Goal: Information Seeking & Learning: Learn about a topic

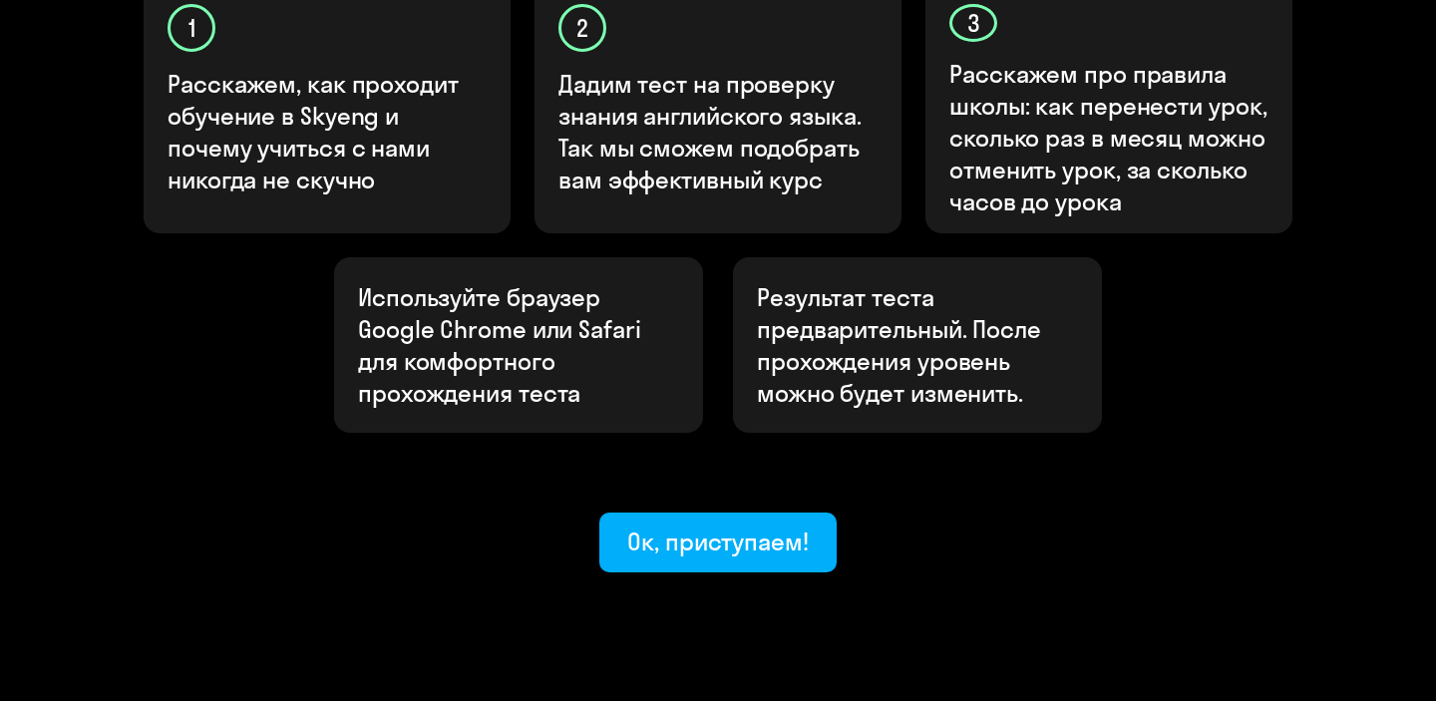
scroll to position [739, 0]
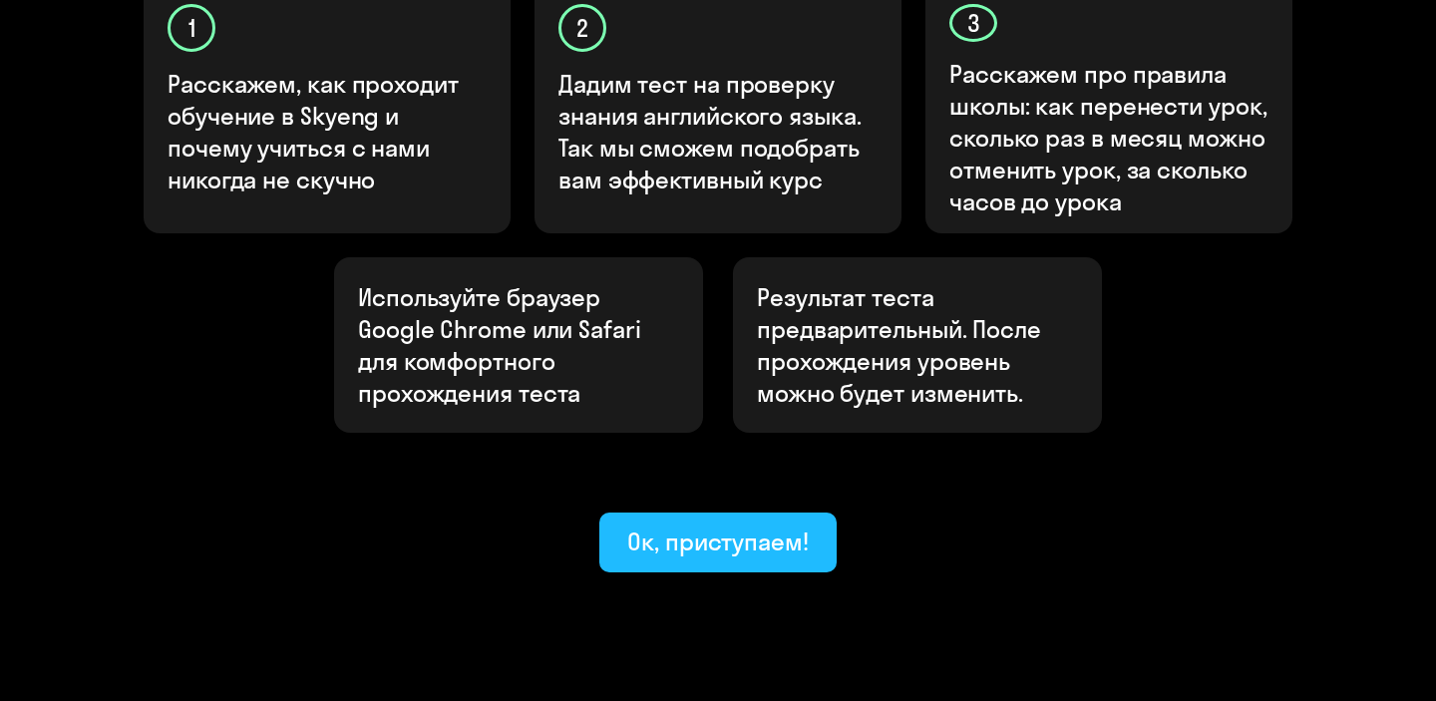
click at [689, 526] on div "Ок, приступаем!" at bounding box center [718, 542] width 182 height 32
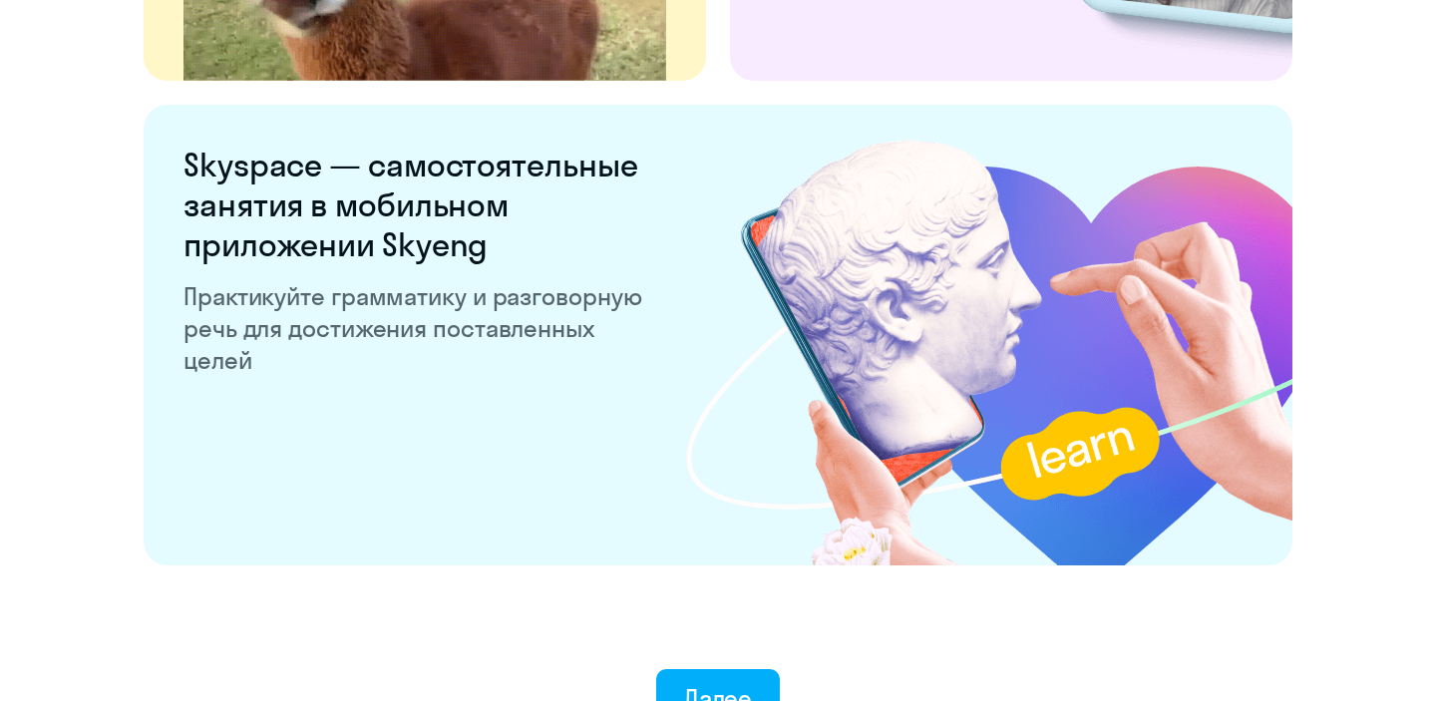
scroll to position [3922, 0]
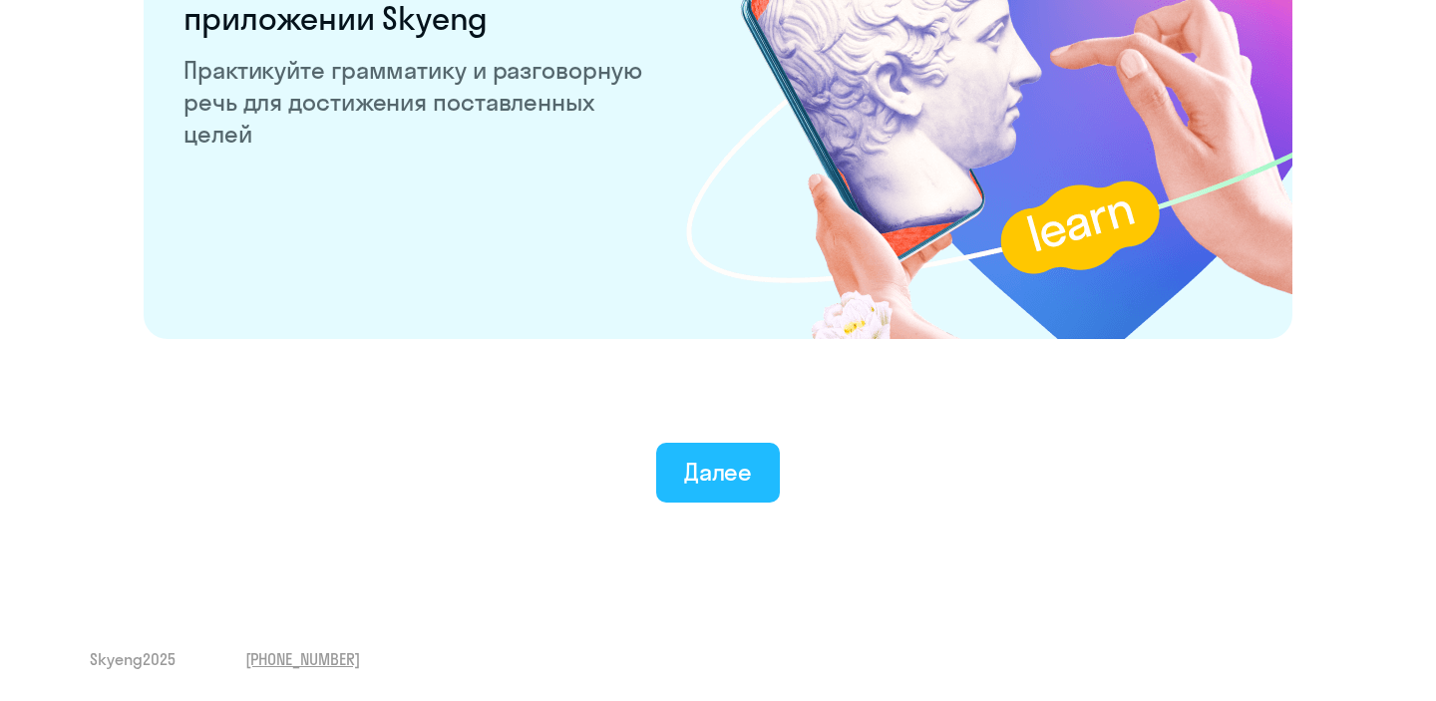
click at [734, 473] on div "Далее" at bounding box center [718, 472] width 69 height 32
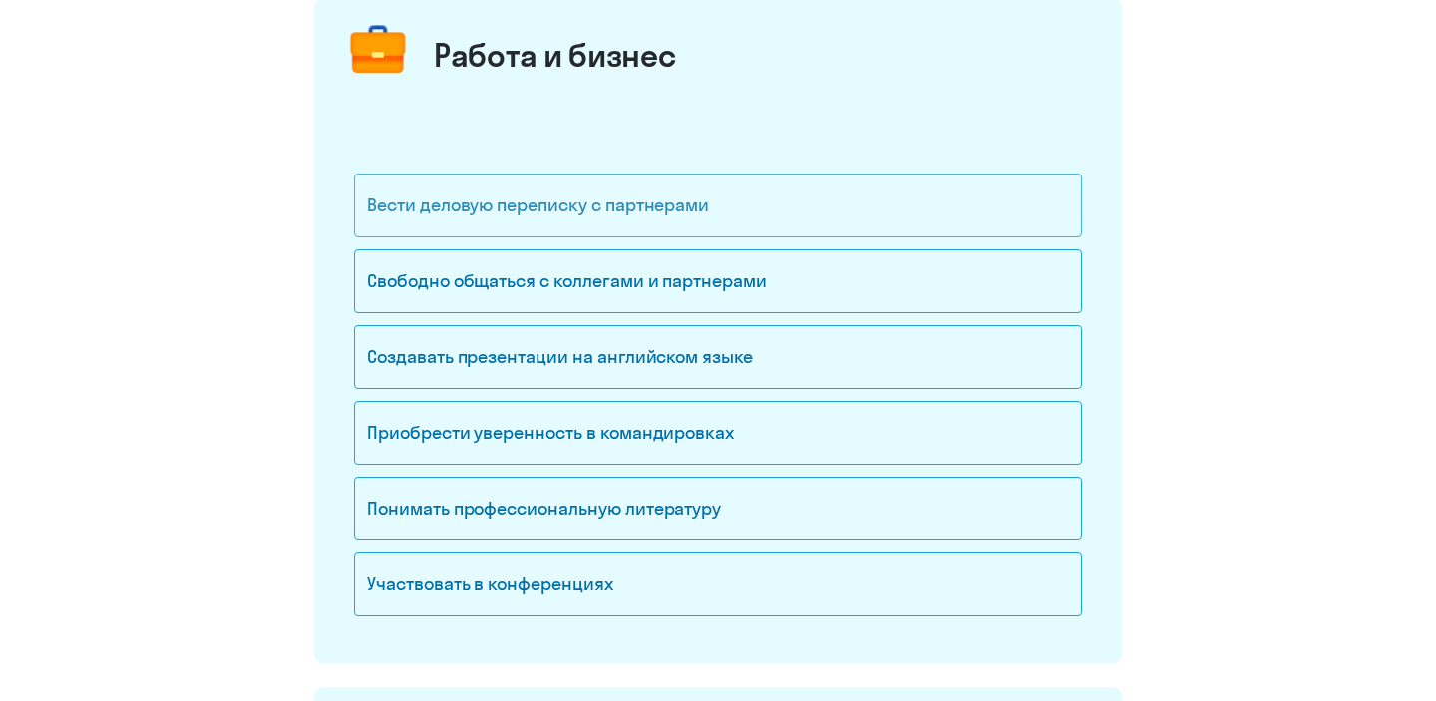
scroll to position [267, 0]
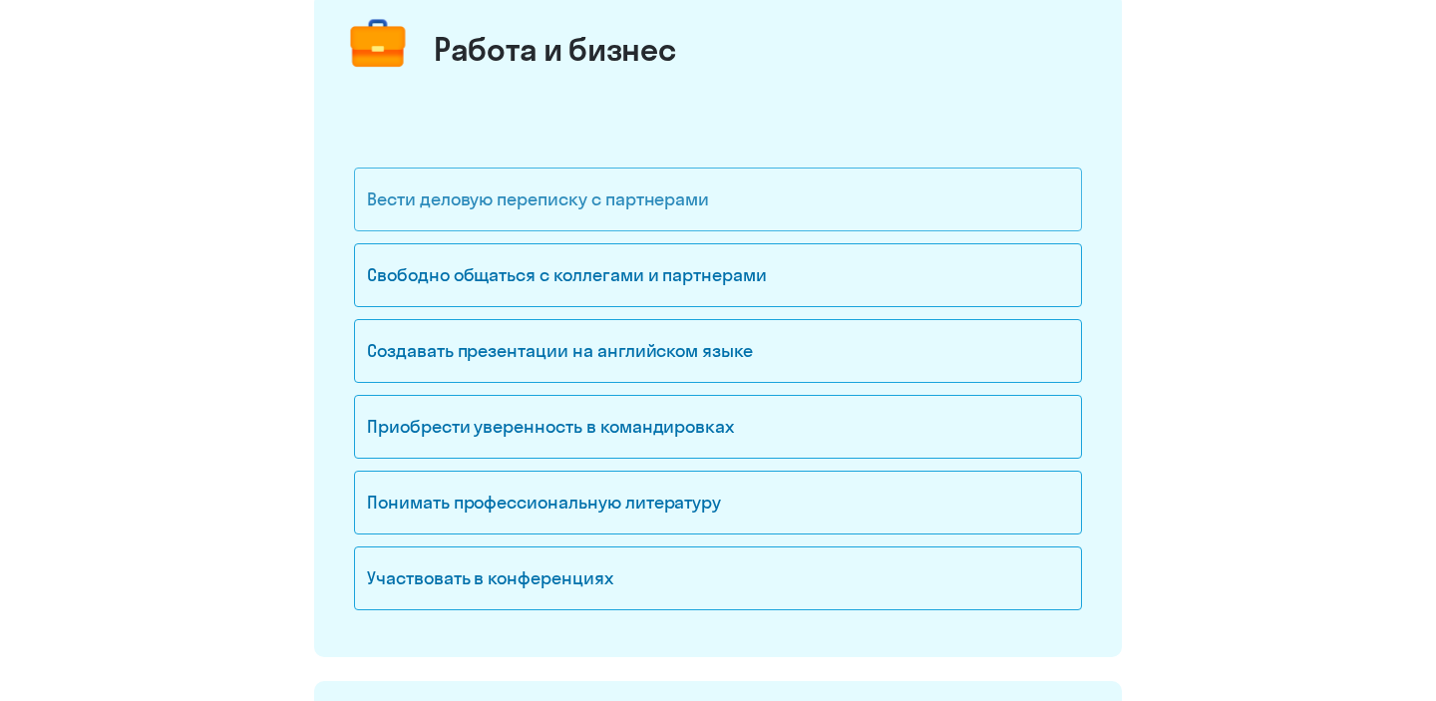
click at [666, 226] on div "Вести деловую переписку с партнерами" at bounding box center [718, 200] width 728 height 64
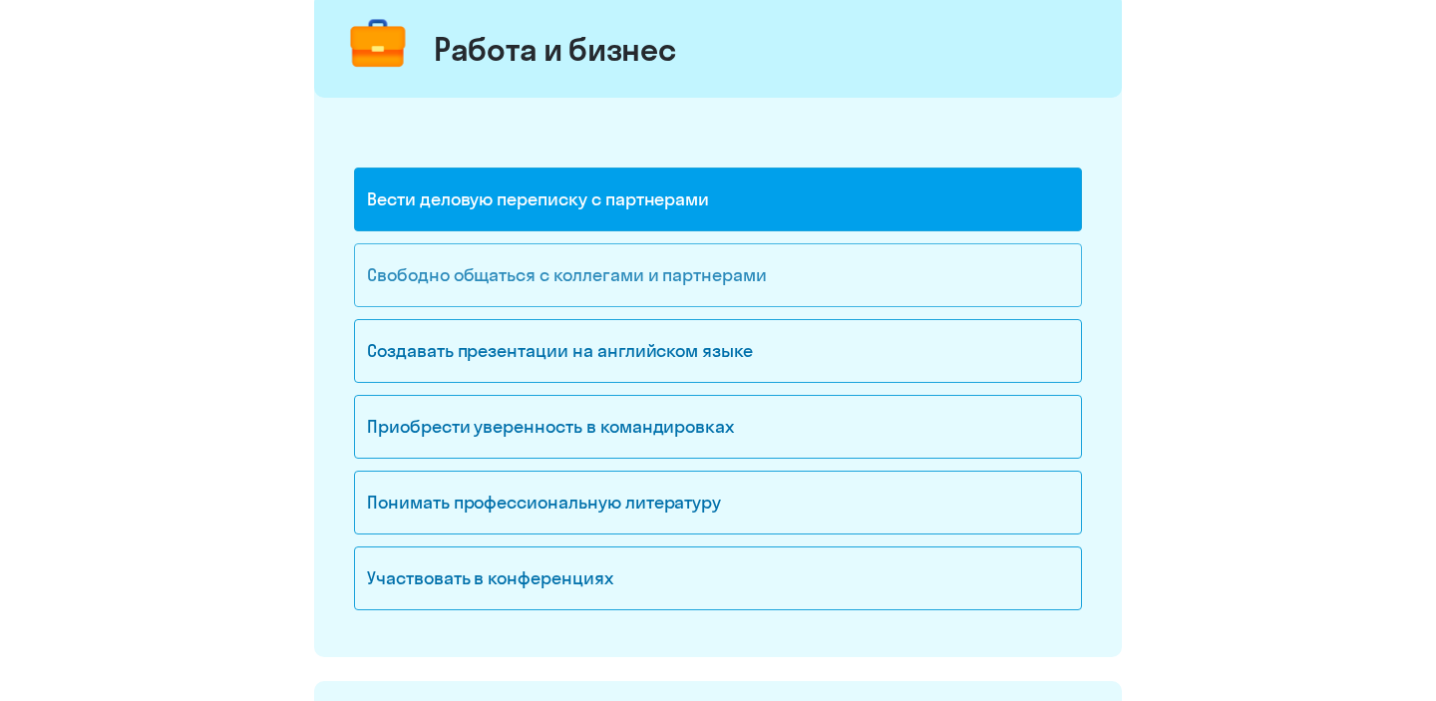
click at [669, 280] on div "Свободно общаться с коллегами и партнерами" at bounding box center [718, 275] width 728 height 64
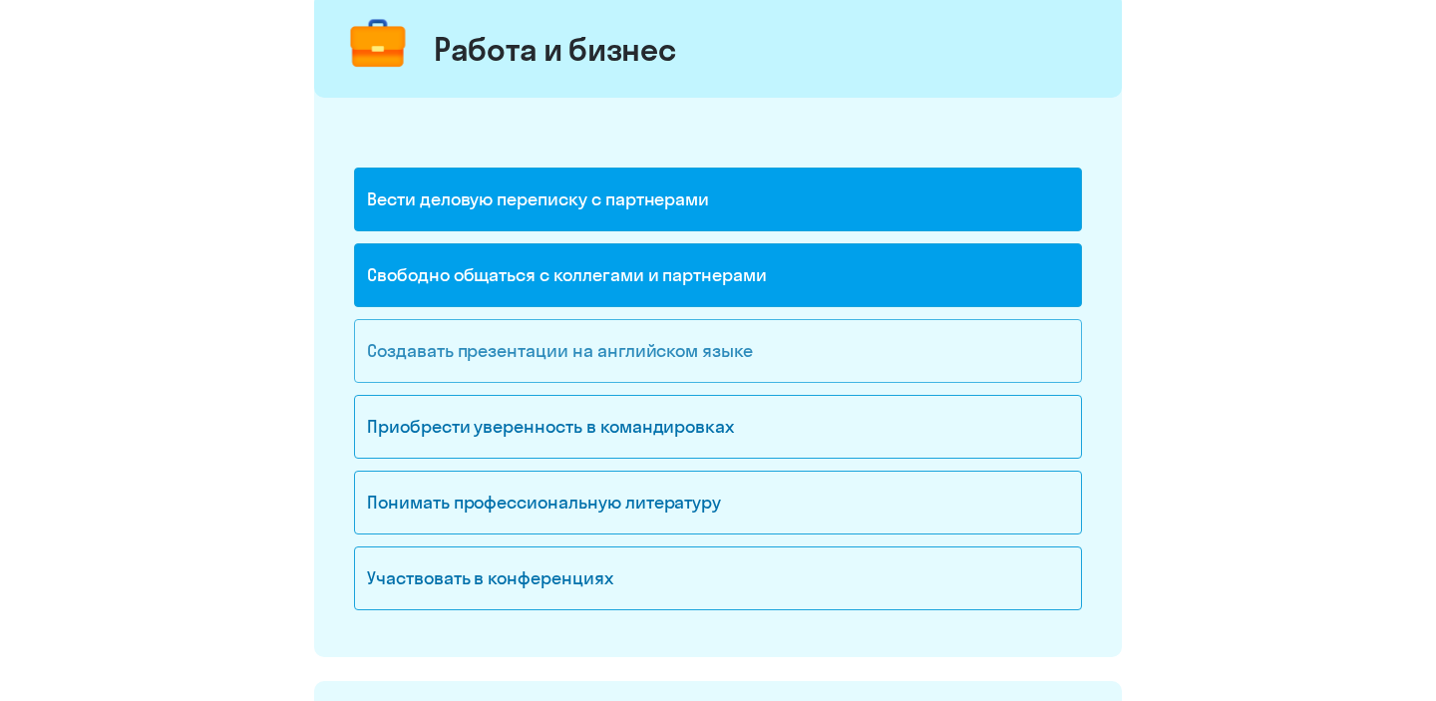
click at [660, 358] on div "Создавать презентации на английском языке" at bounding box center [718, 351] width 728 height 64
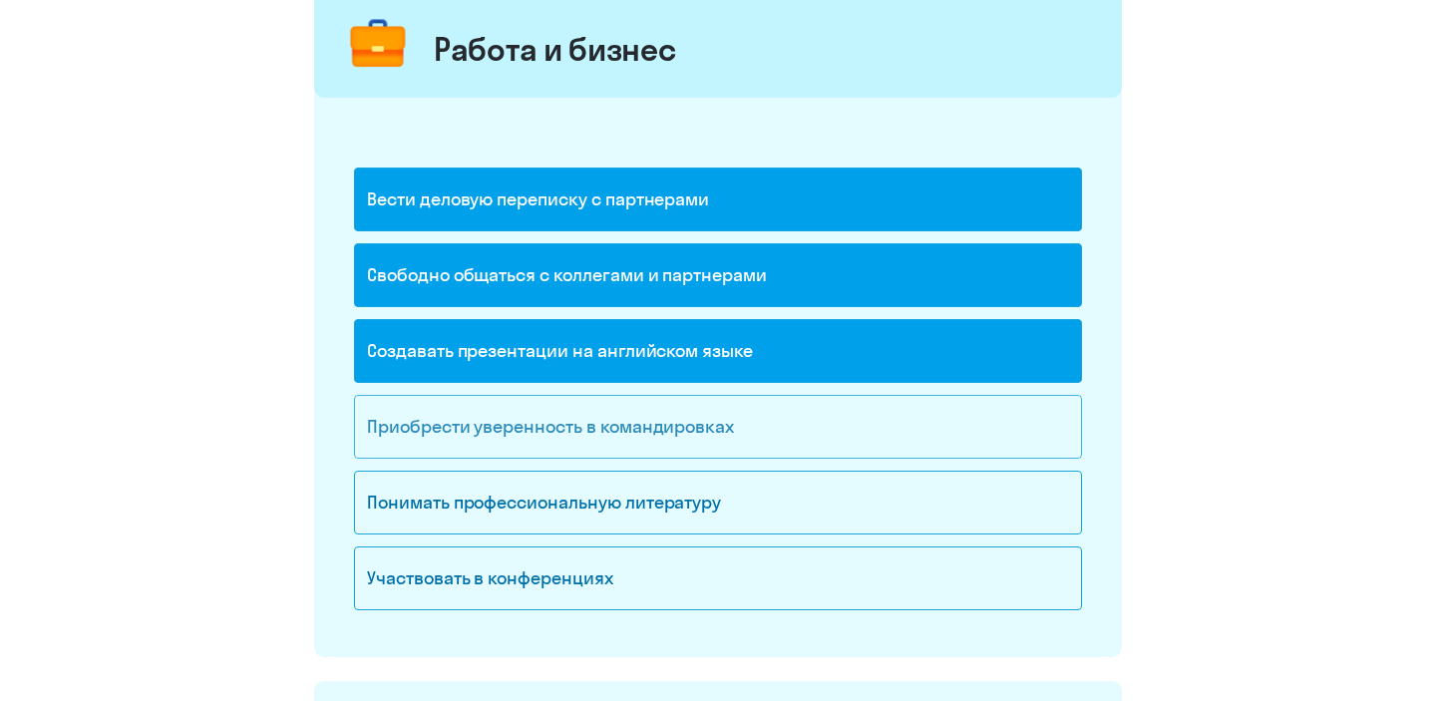
click at [770, 451] on div "Приобрести уверенность в командировках" at bounding box center [718, 427] width 728 height 64
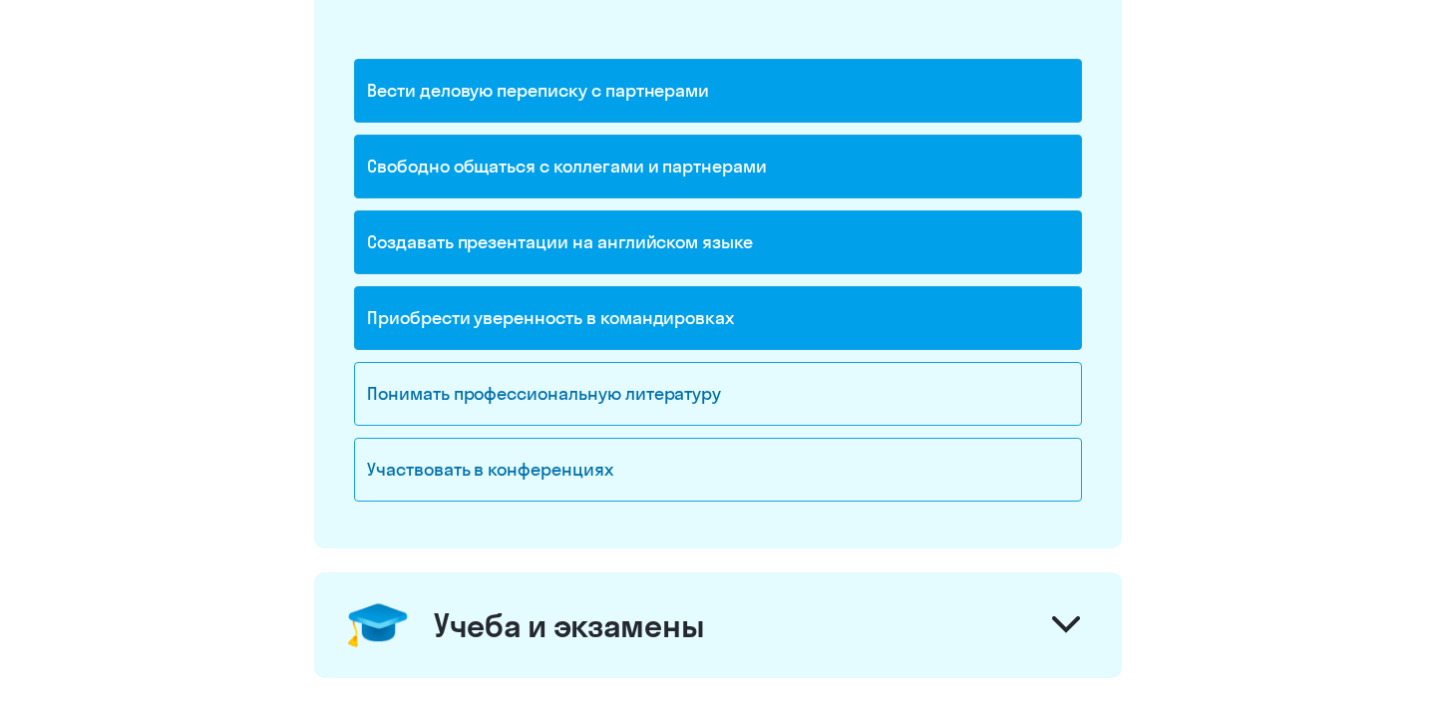
click at [770, 451] on div "Участвовать в конференциях" at bounding box center [718, 470] width 728 height 64
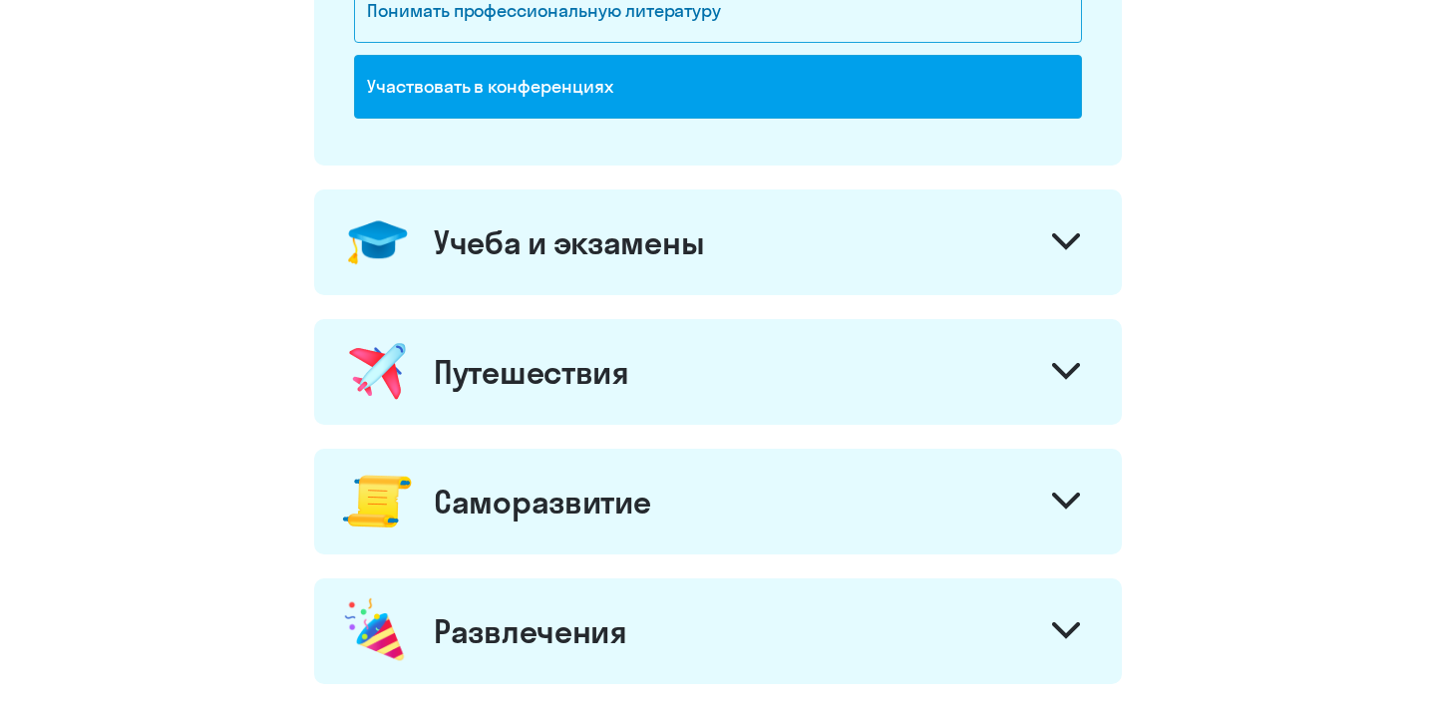
scroll to position [767, 0]
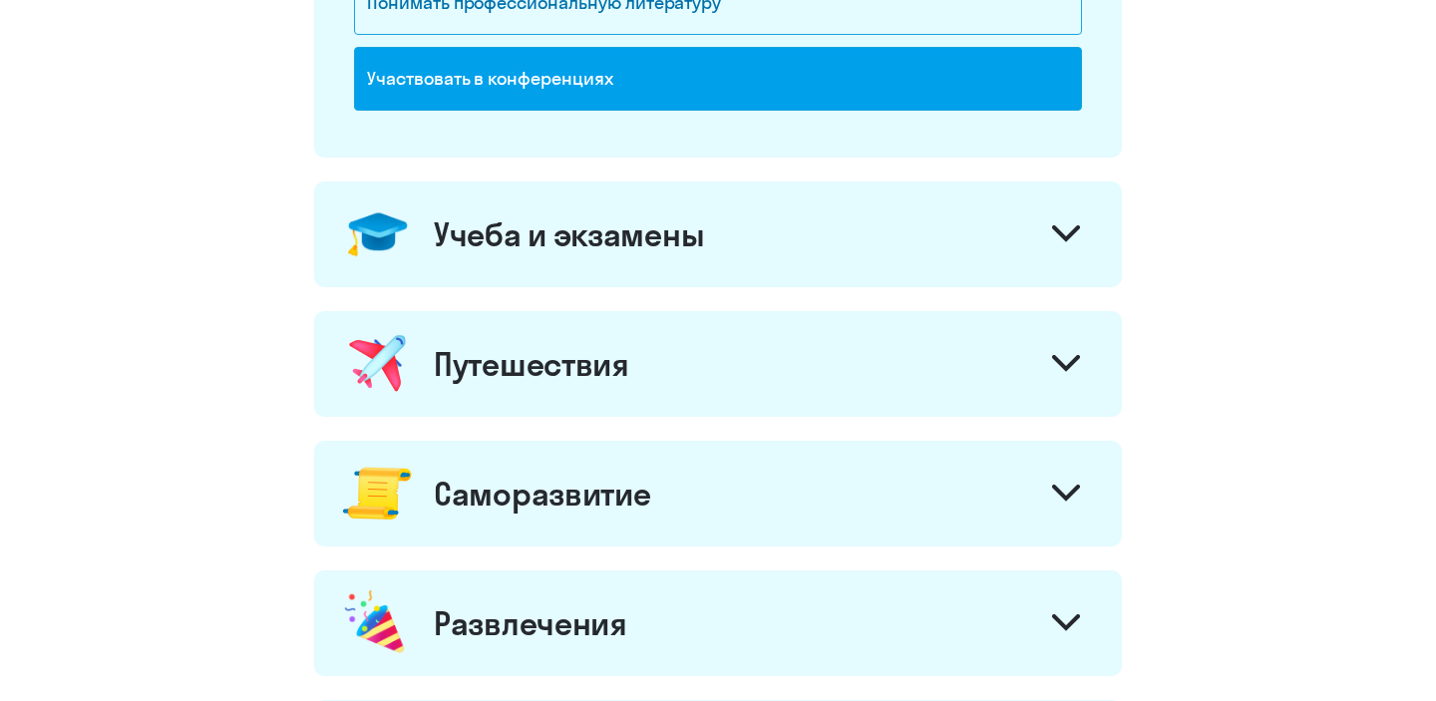
click at [829, 212] on div "Учеба и экзамены" at bounding box center [718, 235] width 808 height 106
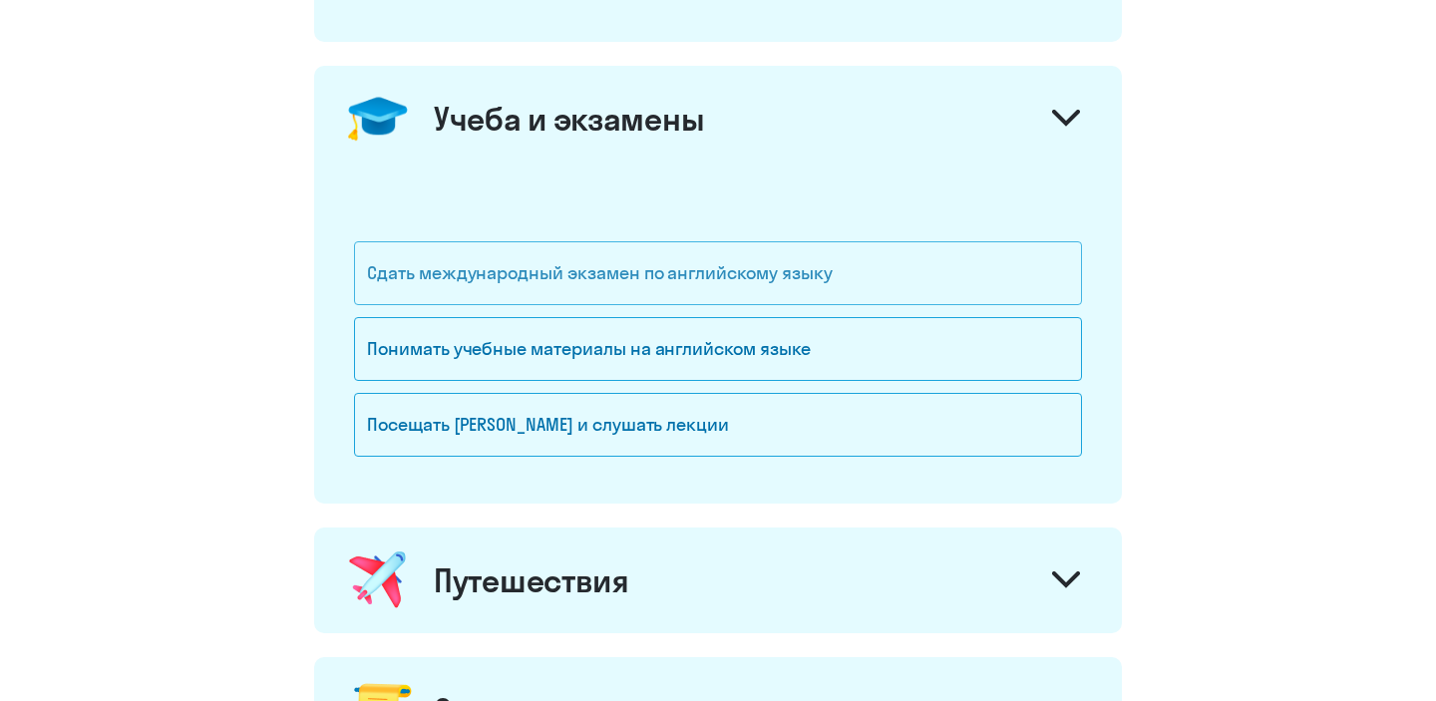
scroll to position [886, 0]
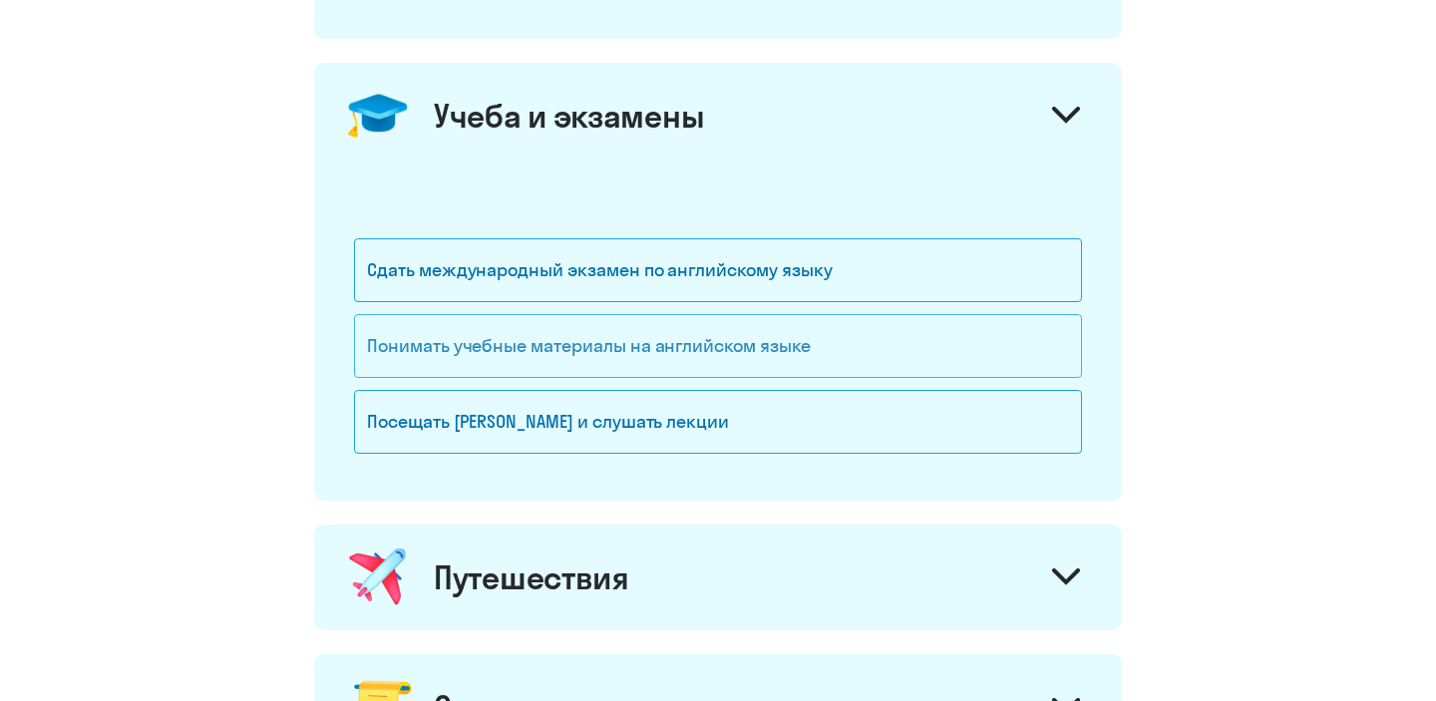
click at [790, 349] on div "Понимать учебные материалы на английском языке" at bounding box center [718, 346] width 728 height 64
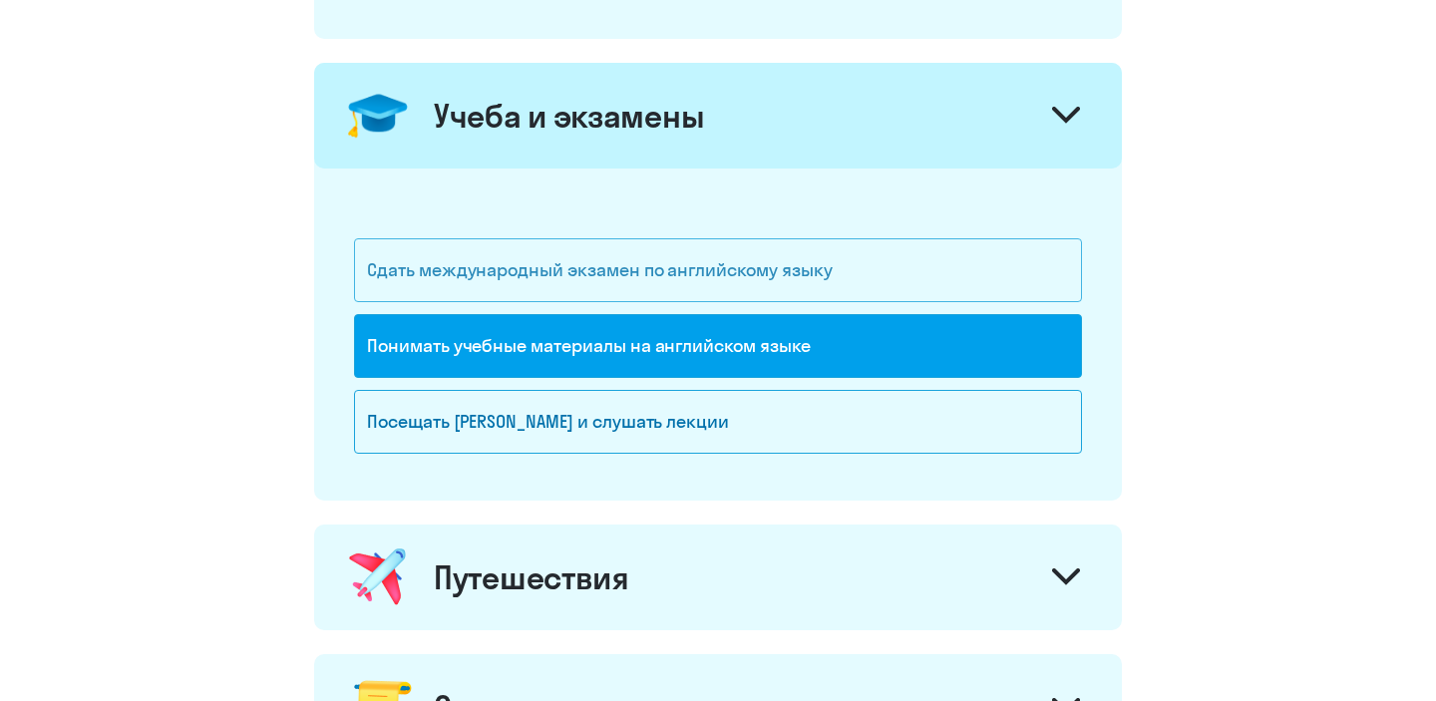
click at [800, 260] on div "Сдать международный экзамен по английскому языку" at bounding box center [718, 270] width 728 height 64
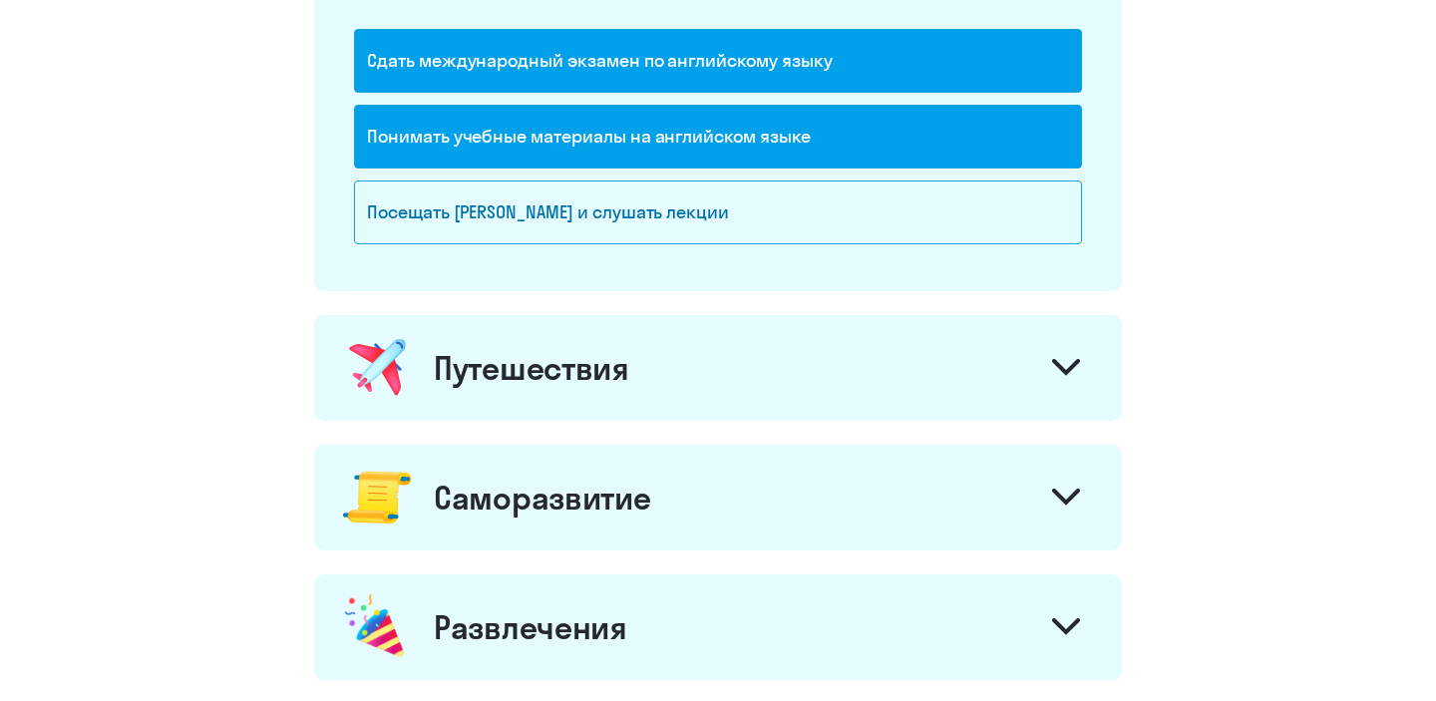
scroll to position [1120, 0]
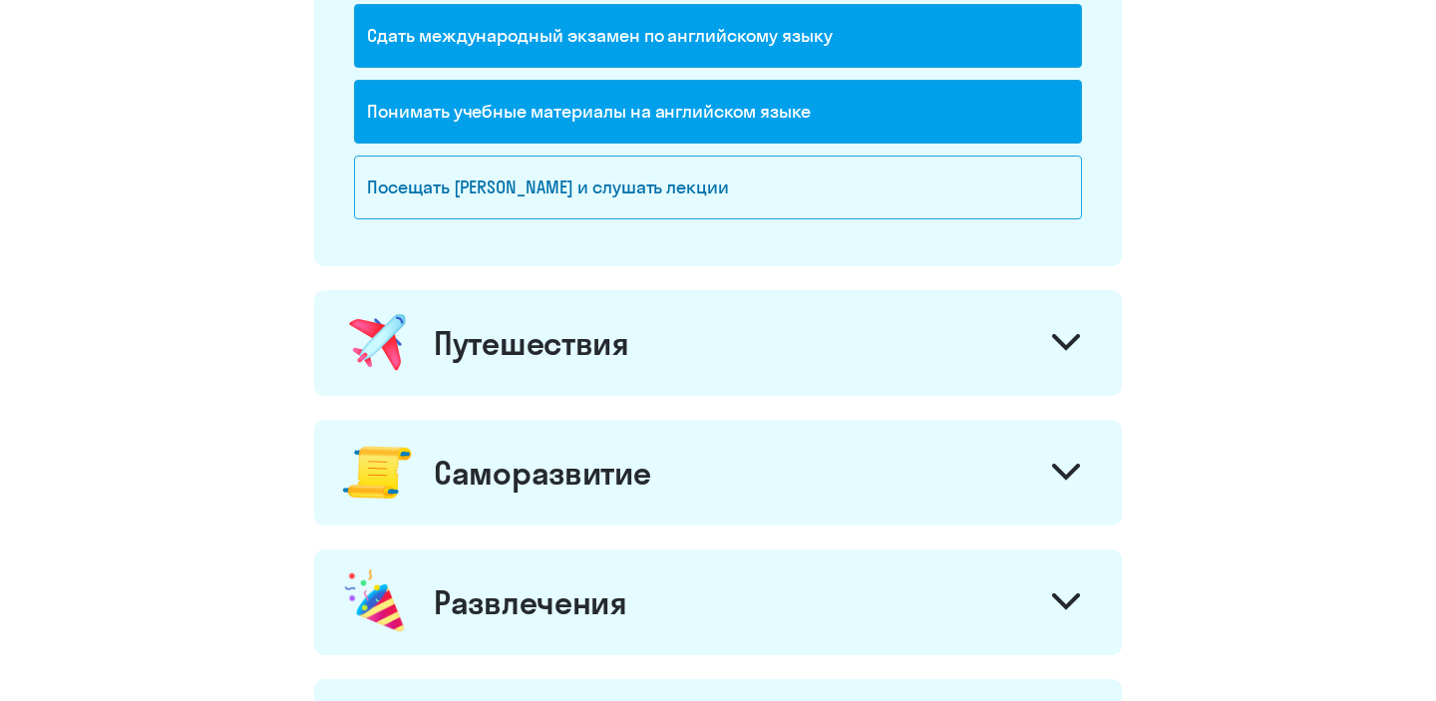
click at [785, 300] on div "Путешествия" at bounding box center [718, 343] width 808 height 106
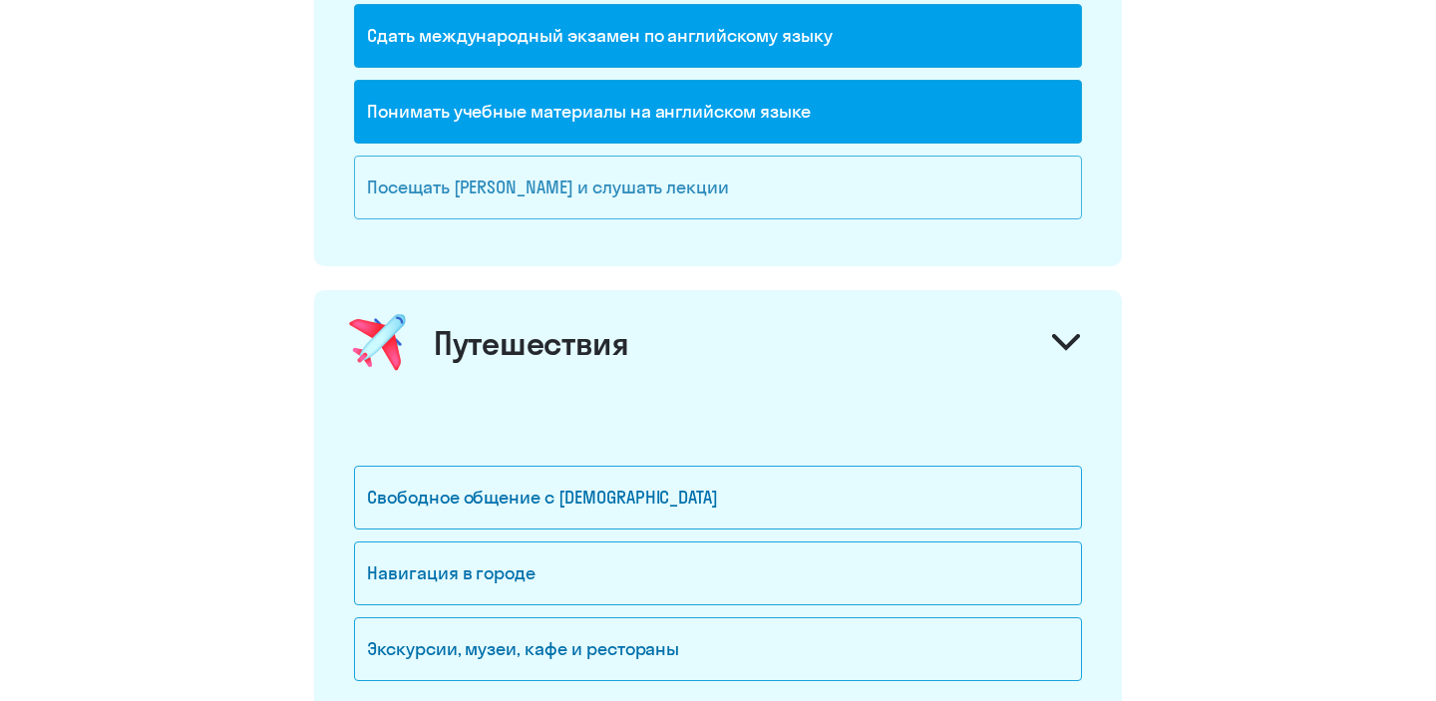
click at [788, 186] on div "Посещать [PERSON_NAME] и слушать лекции" at bounding box center [718, 188] width 728 height 64
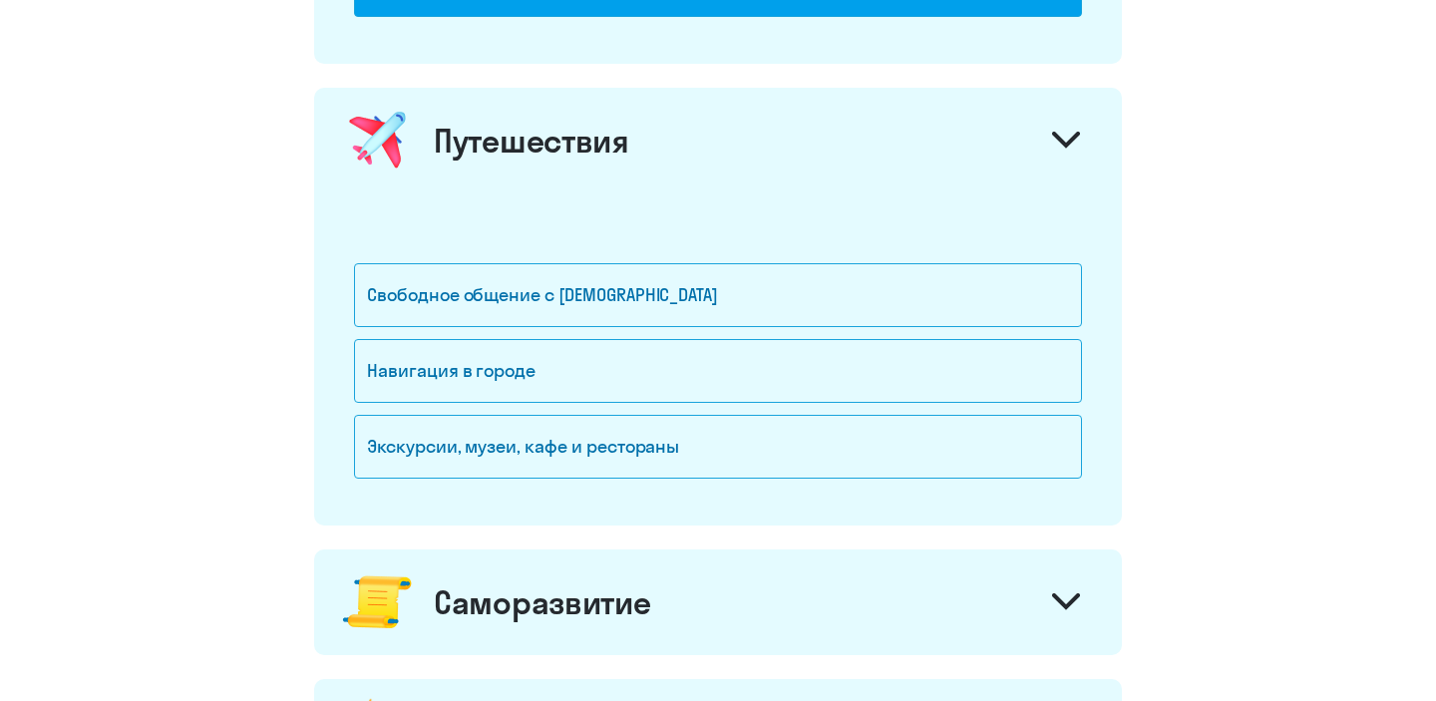
scroll to position [1325, 0]
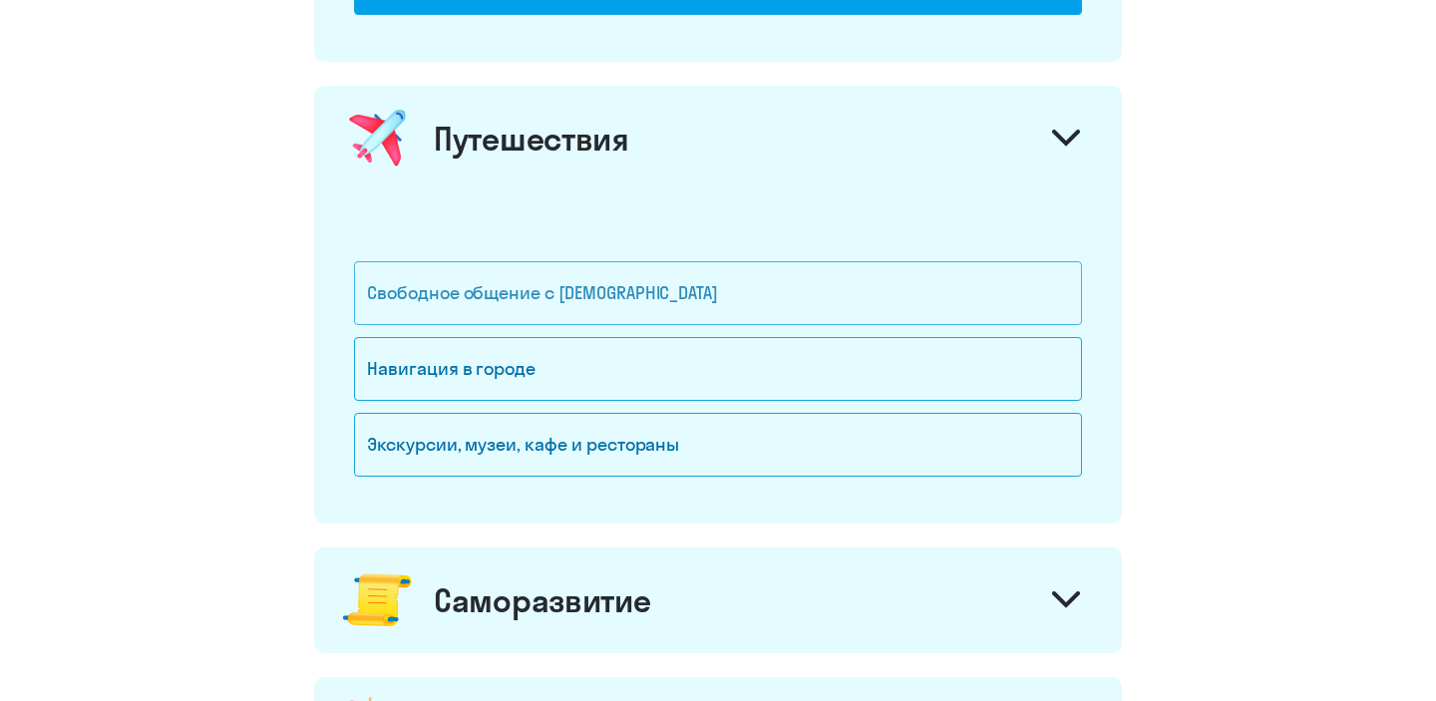
click at [699, 273] on div "Свободное общение с [DEMOGRAPHIC_DATA]" at bounding box center [718, 293] width 728 height 64
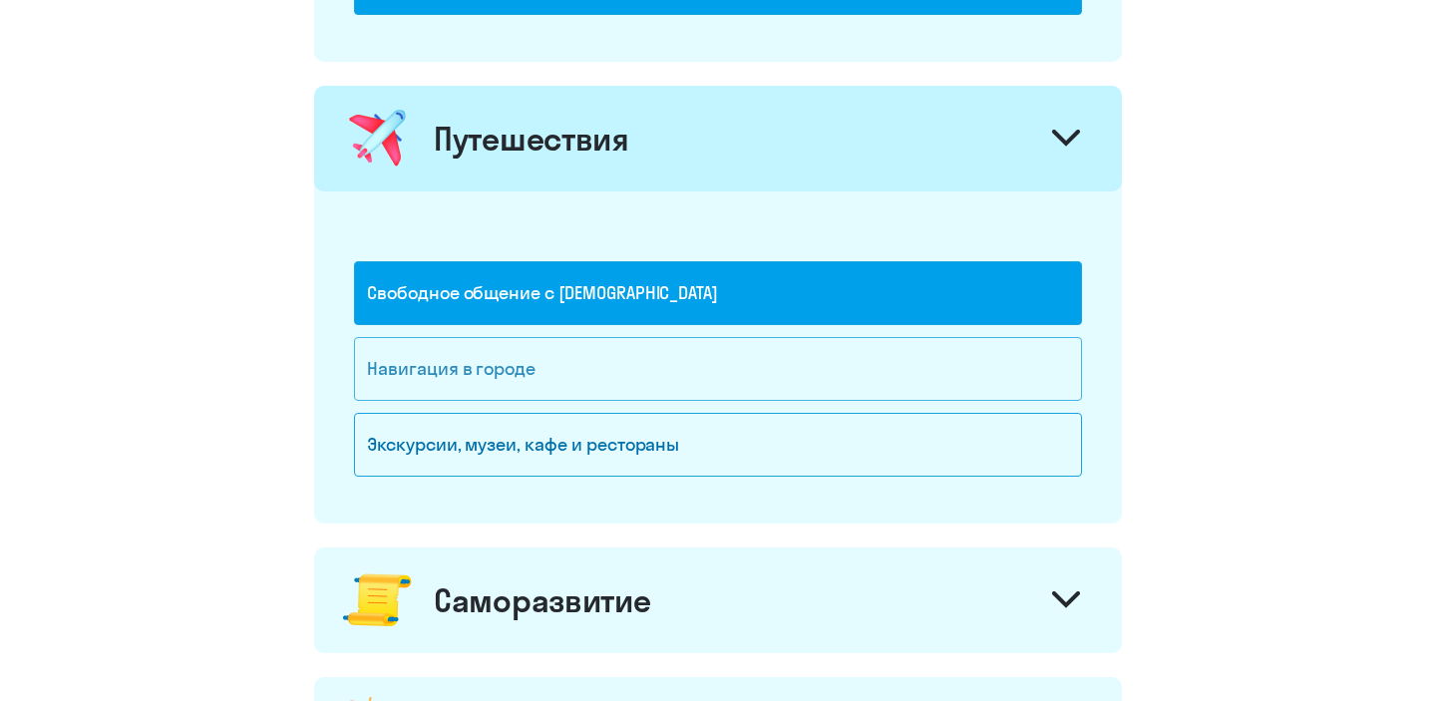
click at [649, 383] on div "Навигация в городе" at bounding box center [718, 369] width 728 height 64
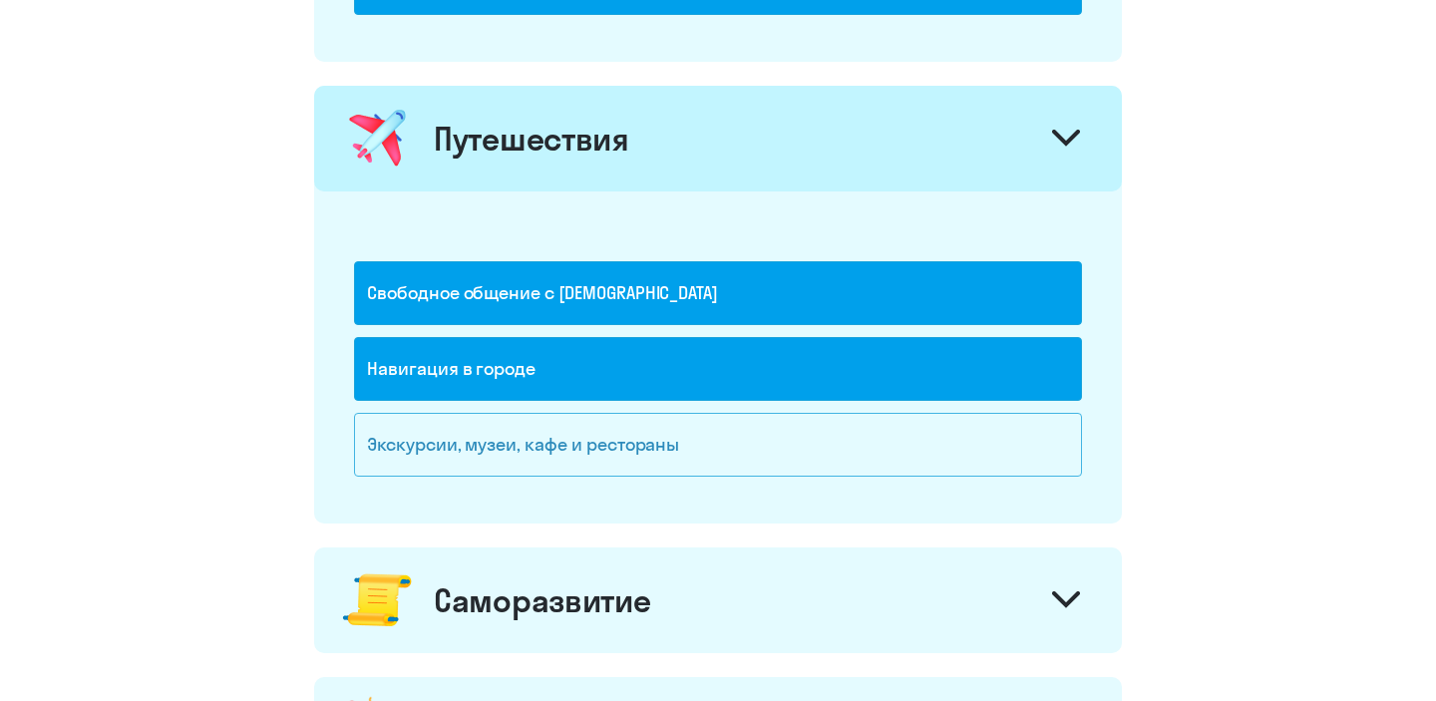
click at [650, 444] on div "Экскурсии, музеи, кафе и рестораны" at bounding box center [718, 445] width 728 height 64
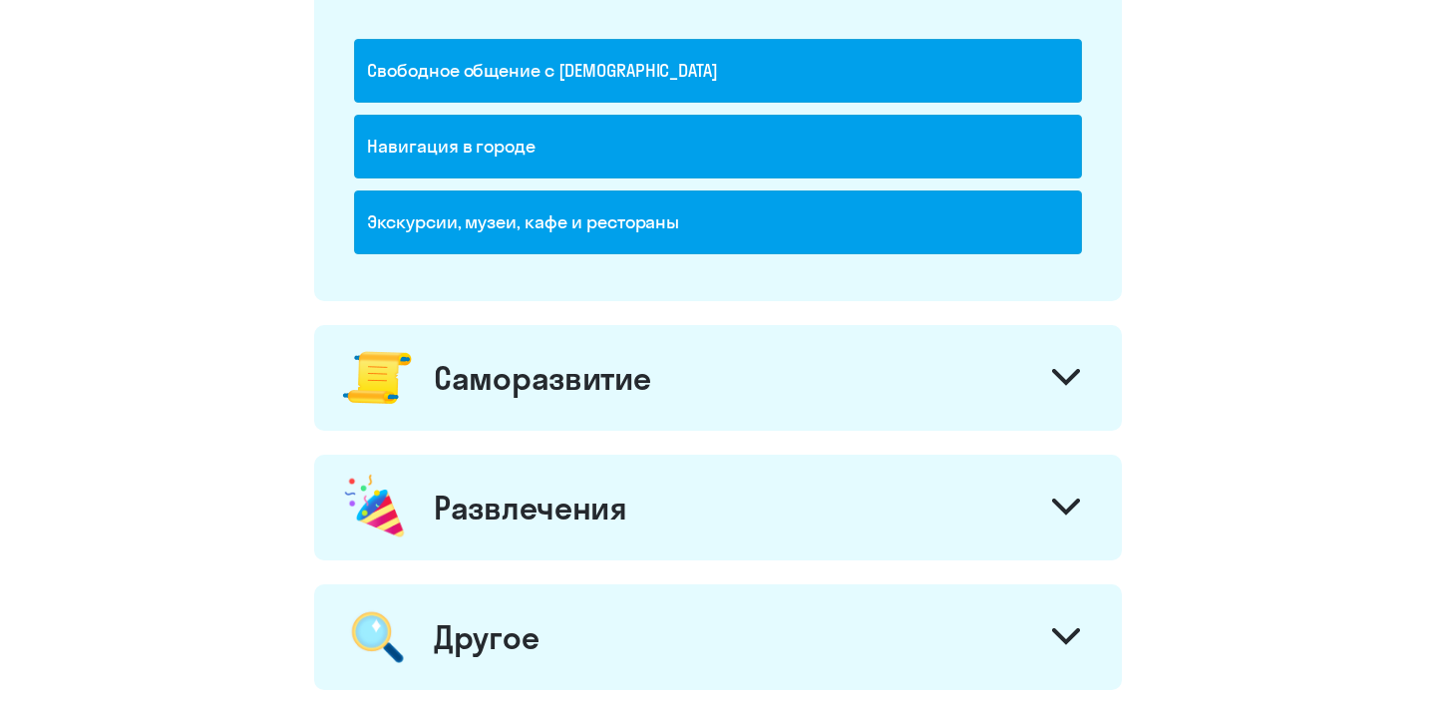
click at [643, 407] on div "Саморазвитие" at bounding box center [718, 378] width 808 height 106
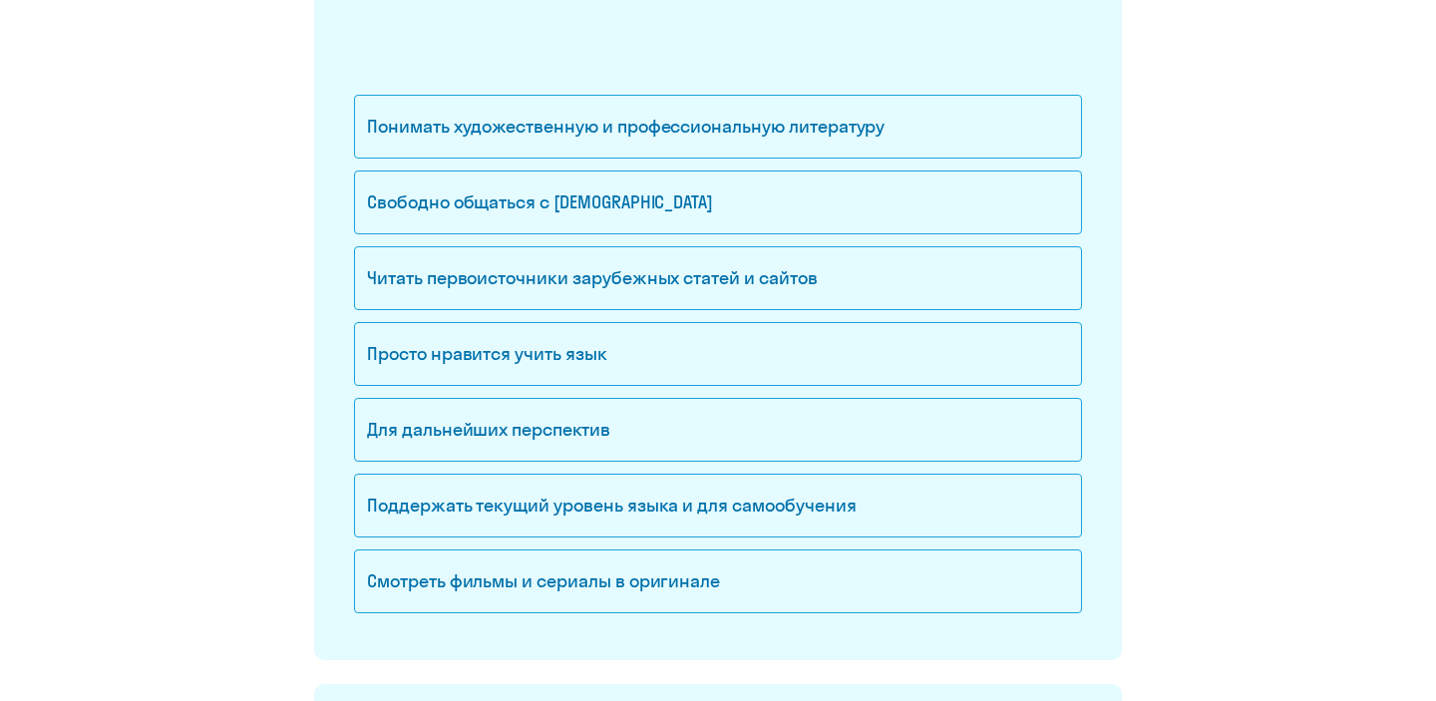
scroll to position [1974, 0]
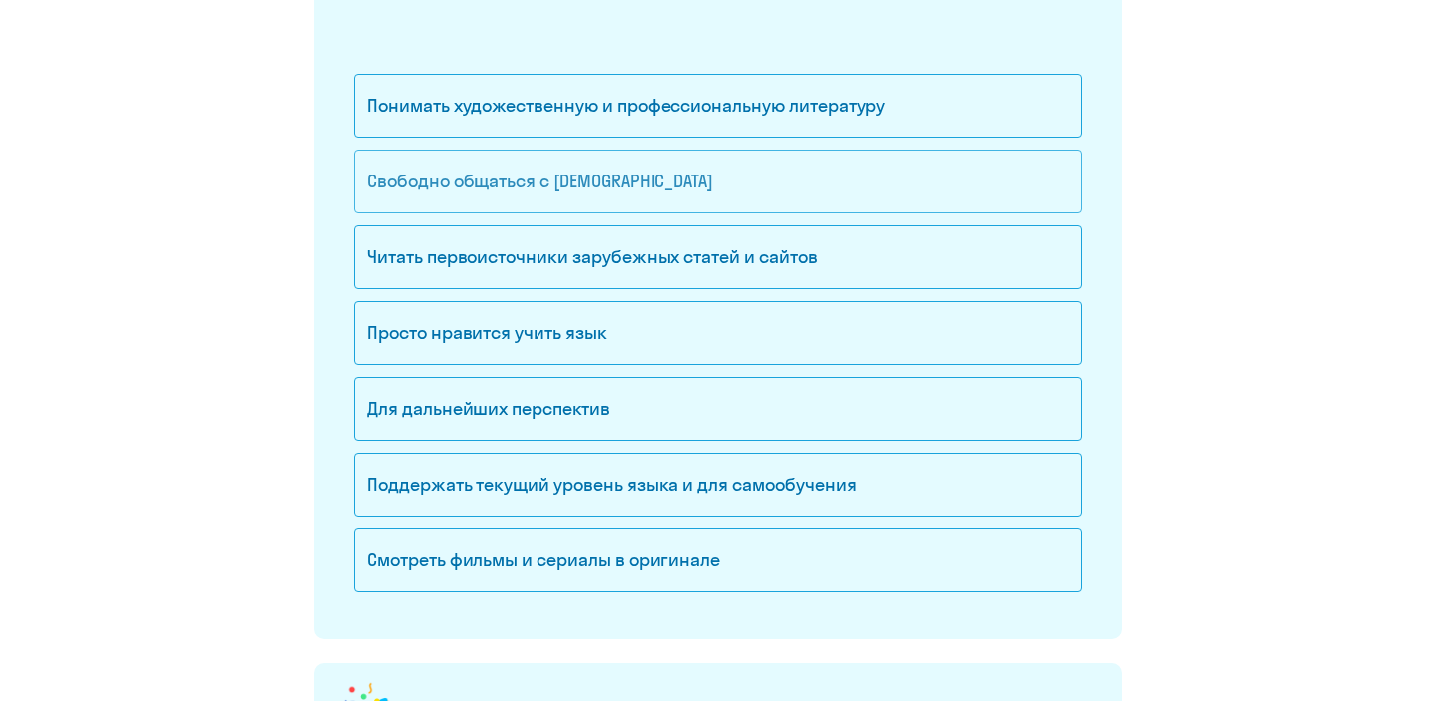
click at [623, 188] on div "Свободно общаться с [DEMOGRAPHIC_DATA]" at bounding box center [718, 182] width 728 height 64
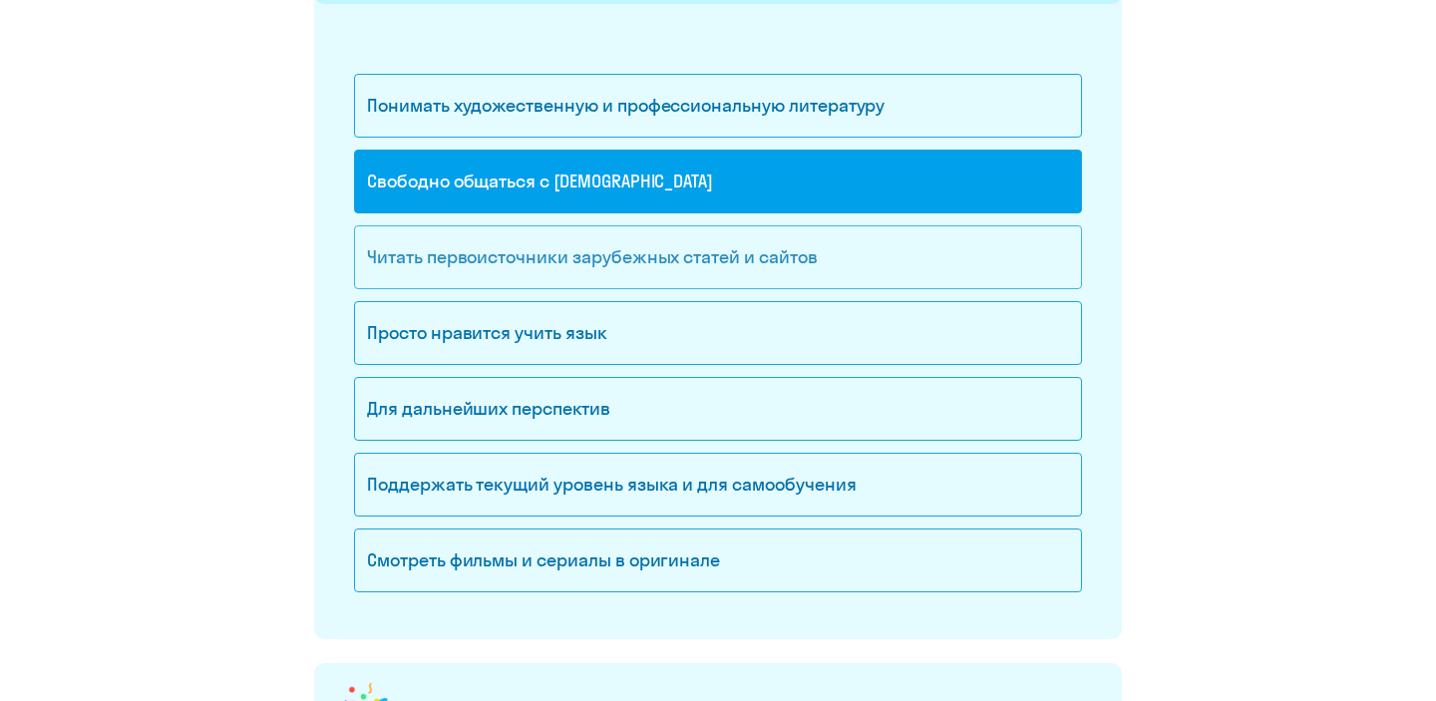
click at [627, 256] on div "Читать первоисточники зарубежных статей и сайтов" at bounding box center [718, 257] width 728 height 64
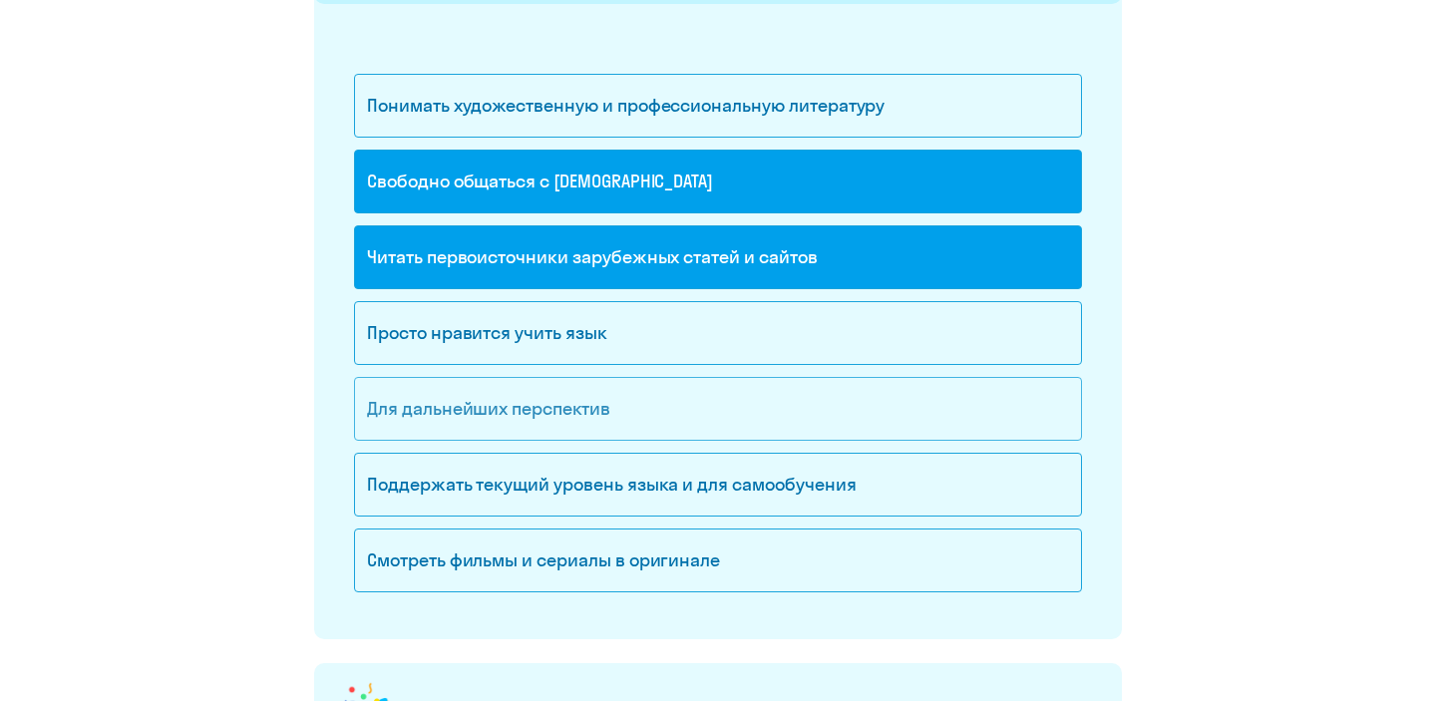
click at [603, 411] on div "Для дальнейших перспектив" at bounding box center [718, 409] width 728 height 64
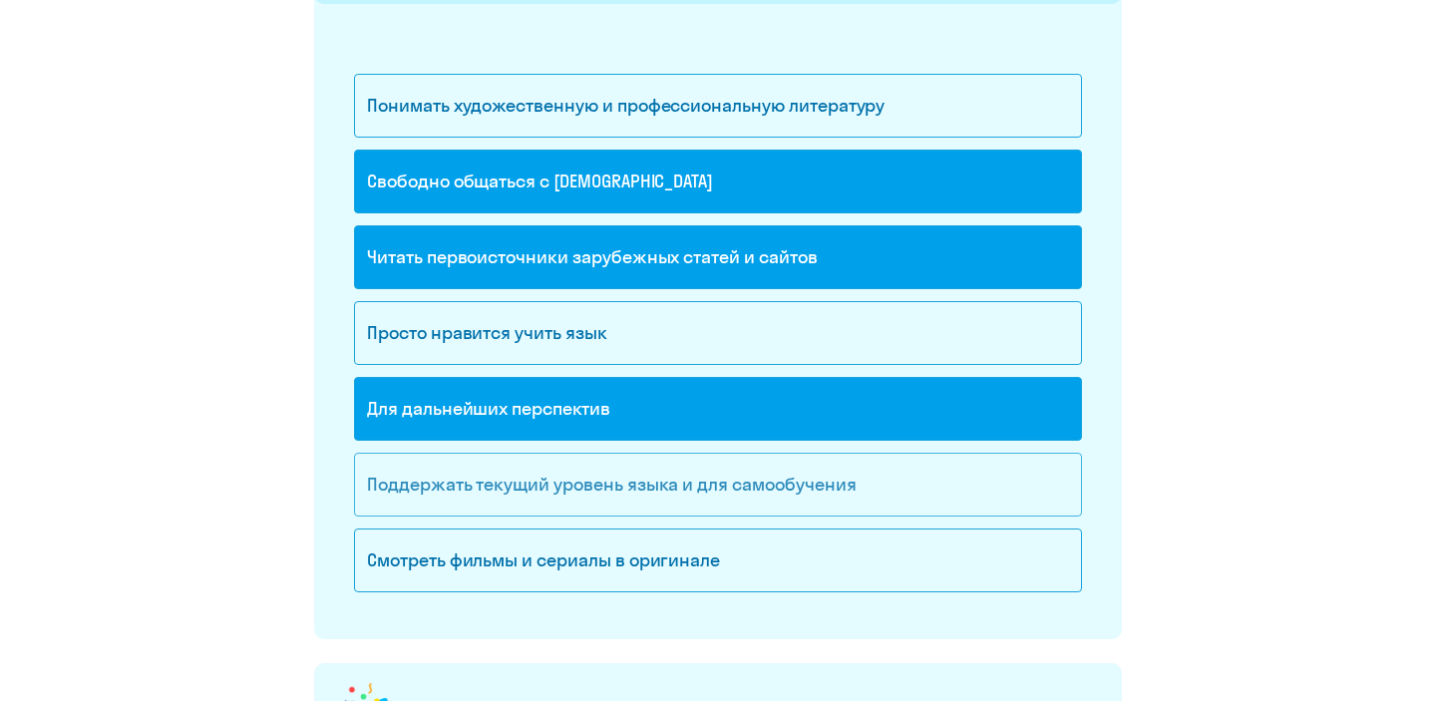
click at [604, 491] on div "Поддержать текущий уровень языка и для cамообучения" at bounding box center [718, 485] width 728 height 64
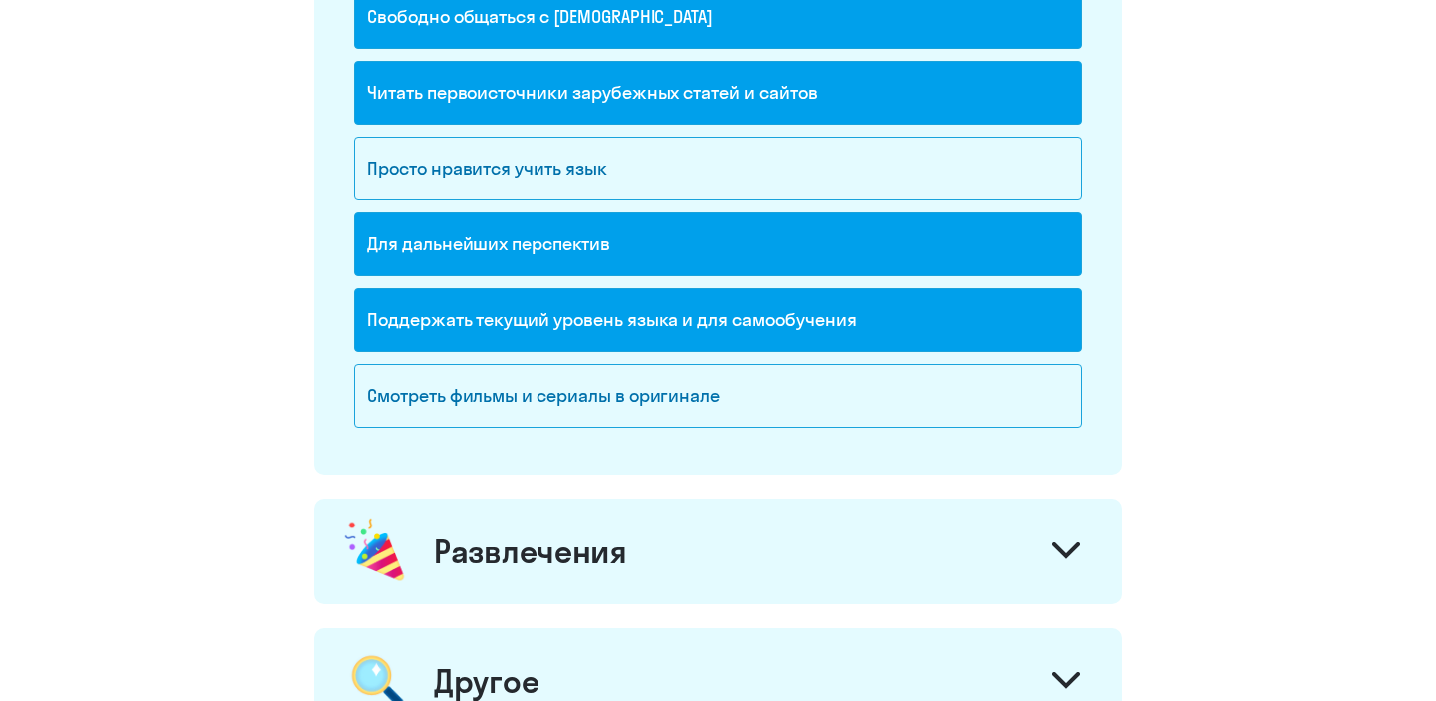
scroll to position [2142, 0]
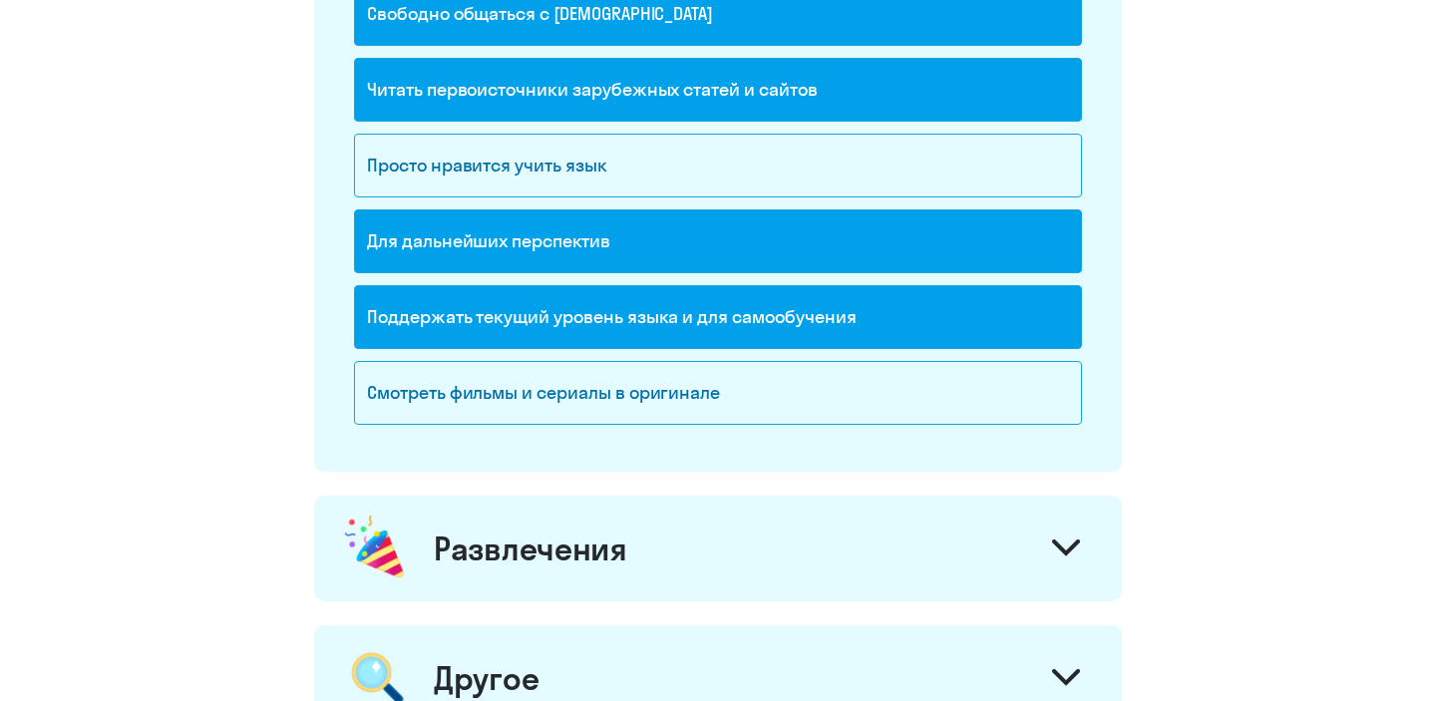
click at [599, 517] on div "Развлечения" at bounding box center [718, 549] width 808 height 106
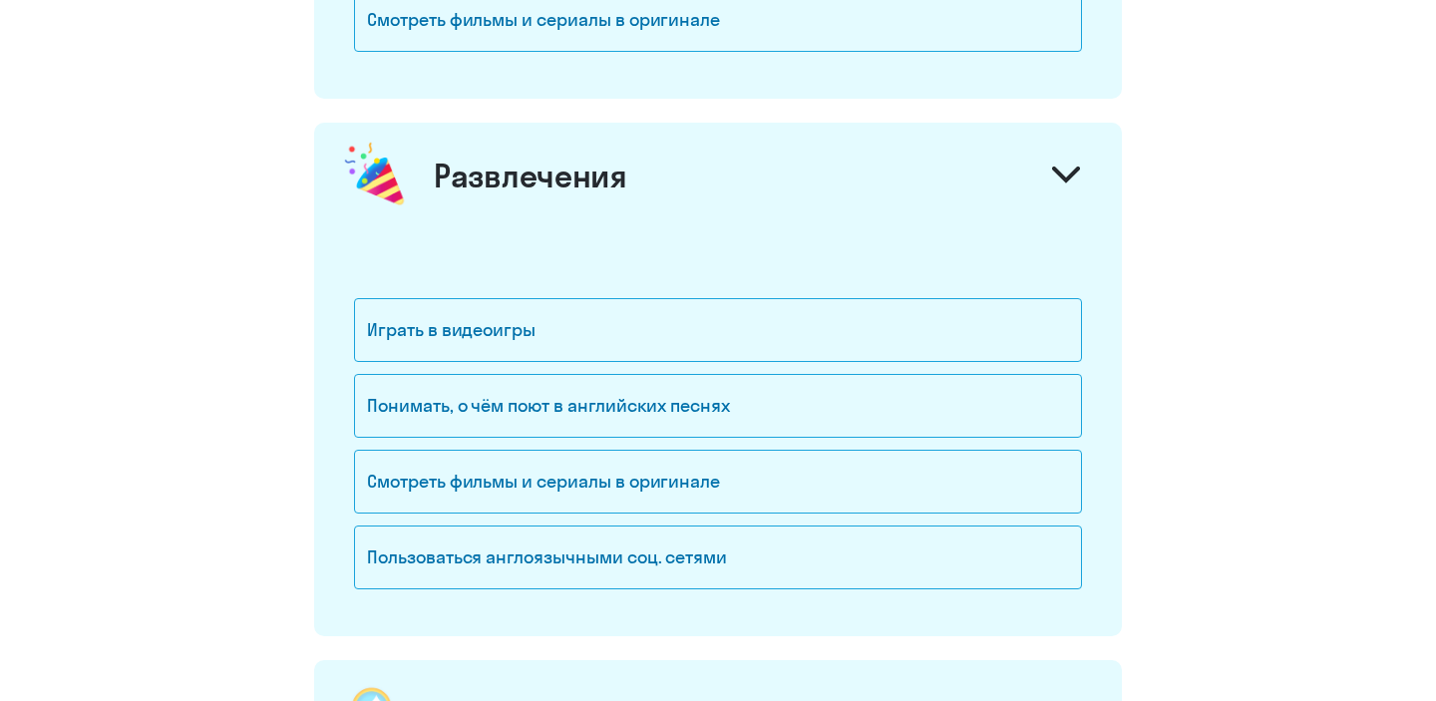
scroll to position [2523, 0]
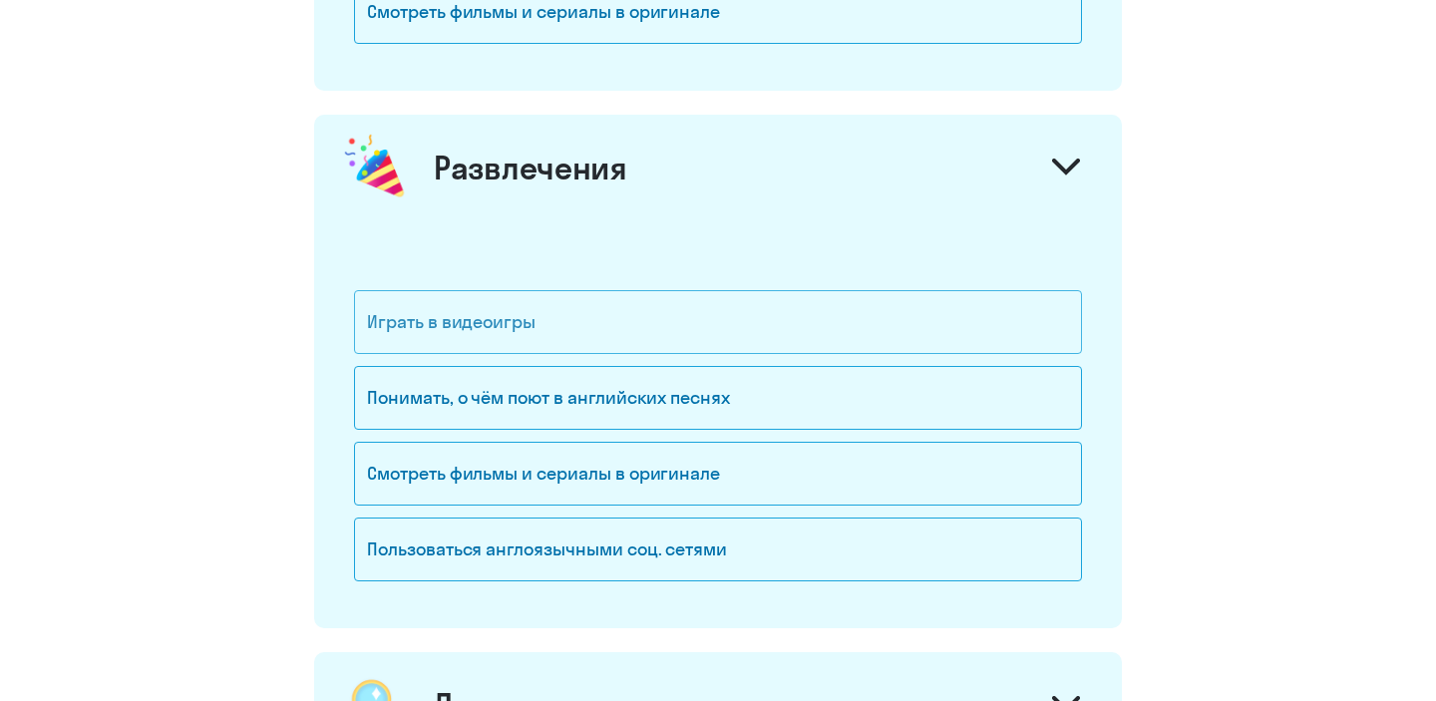
click at [656, 332] on div "Играть в видеоигры" at bounding box center [718, 322] width 728 height 64
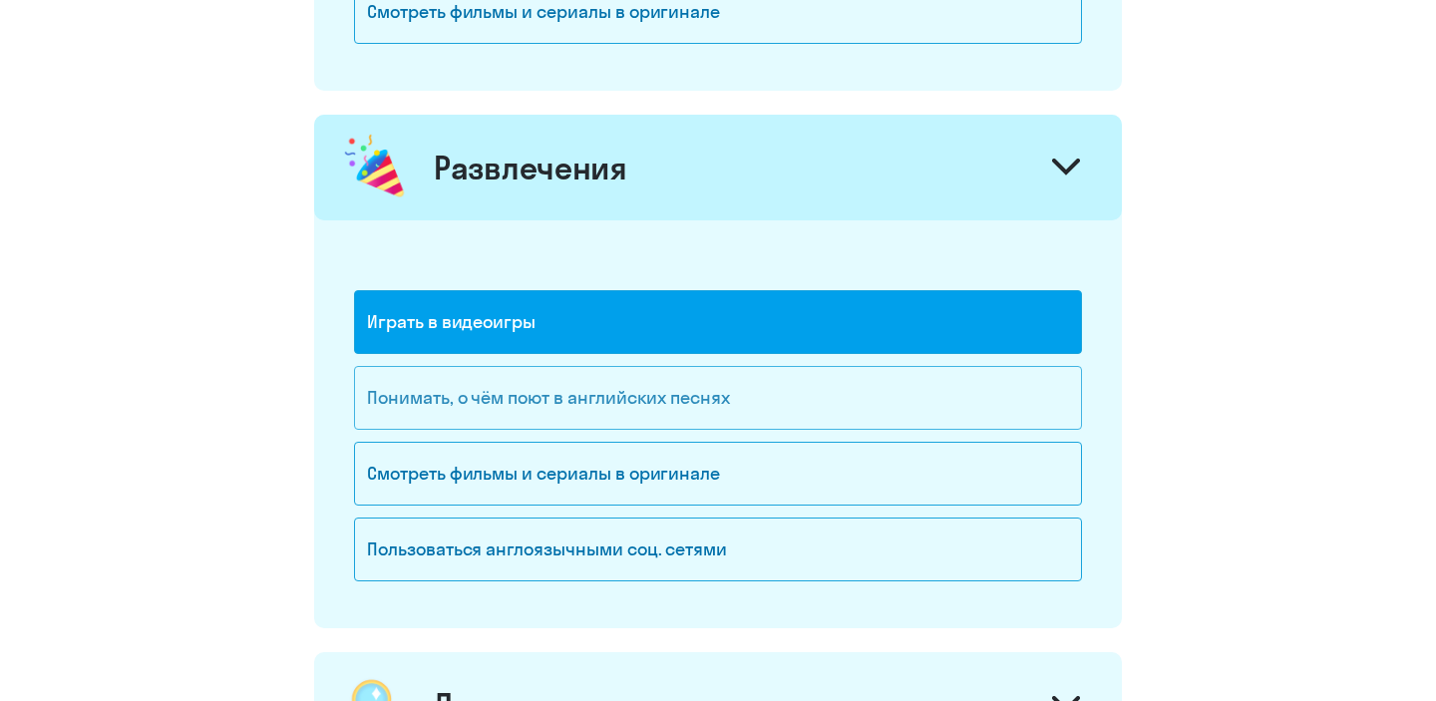
click at [640, 408] on div "Понимать, о чём поют в английских песнях" at bounding box center [718, 398] width 728 height 64
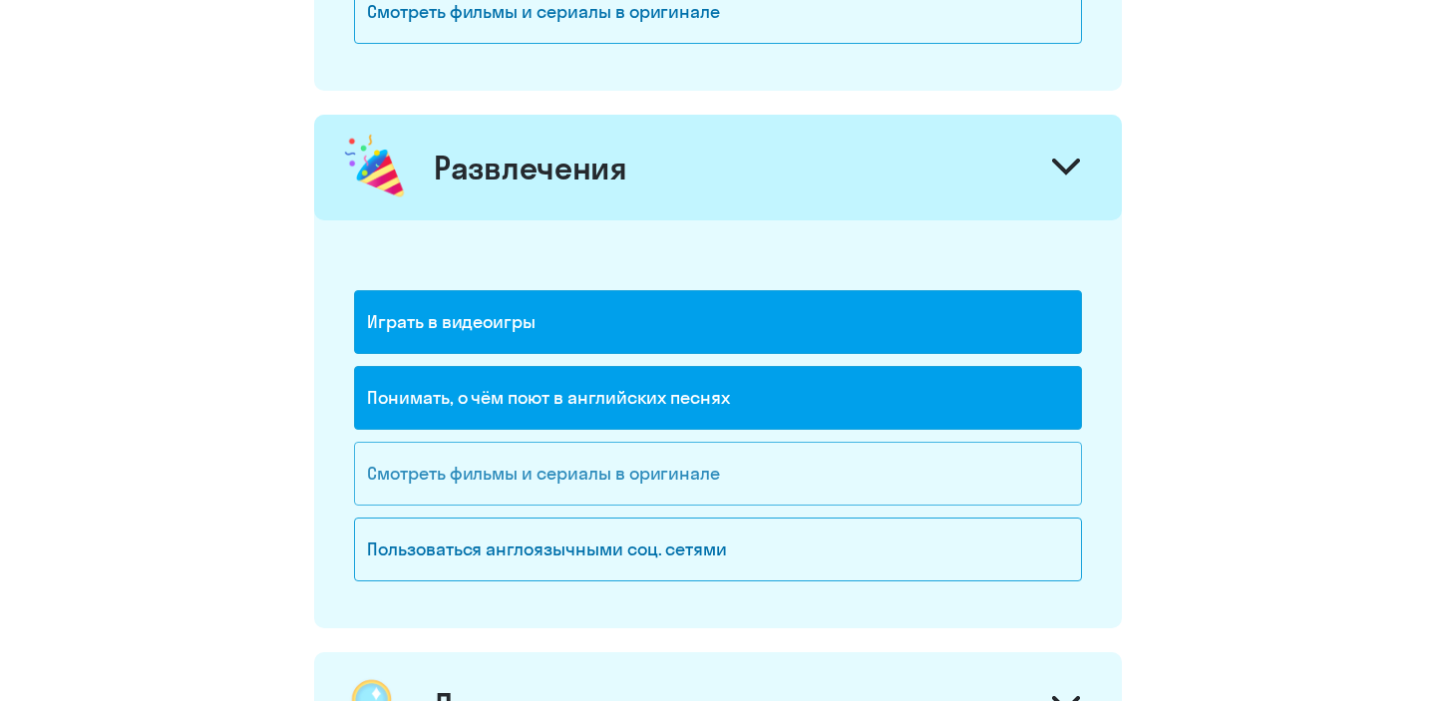
click at [634, 474] on div "Смотреть фильмы и сериалы в оригинале" at bounding box center [718, 474] width 728 height 64
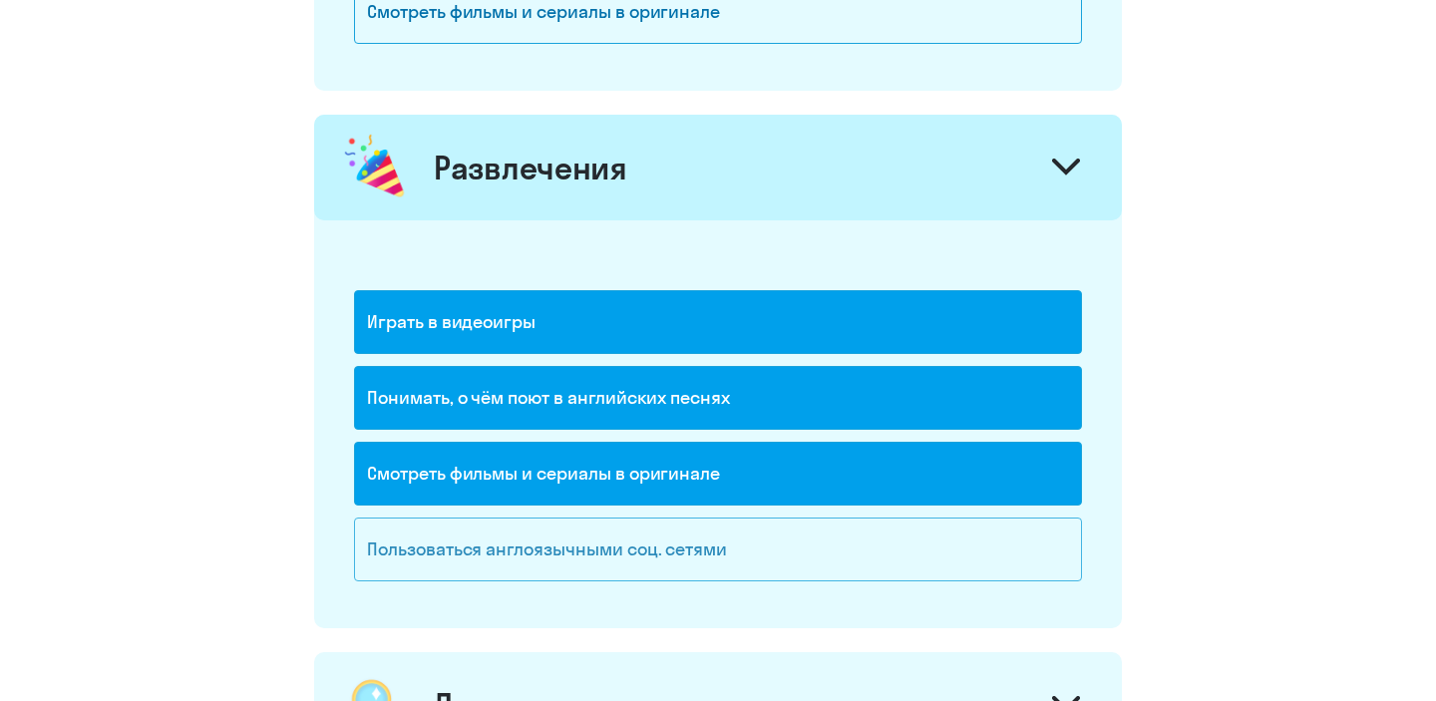
click at [618, 537] on div "Пользоваться англоязычными соц. сетями" at bounding box center [718, 550] width 728 height 64
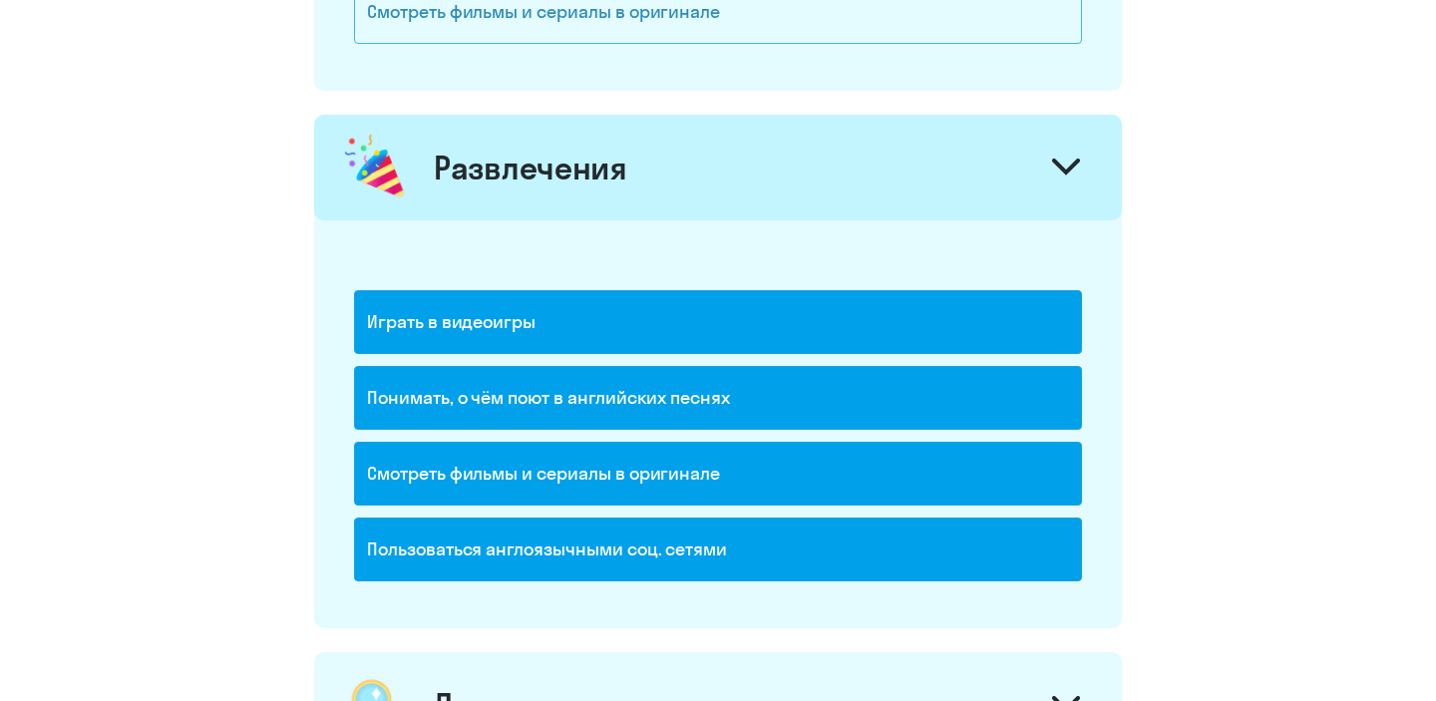
click at [643, 24] on div "Смотреть фильмы и сериалы в оригинале" at bounding box center [718, 12] width 728 height 64
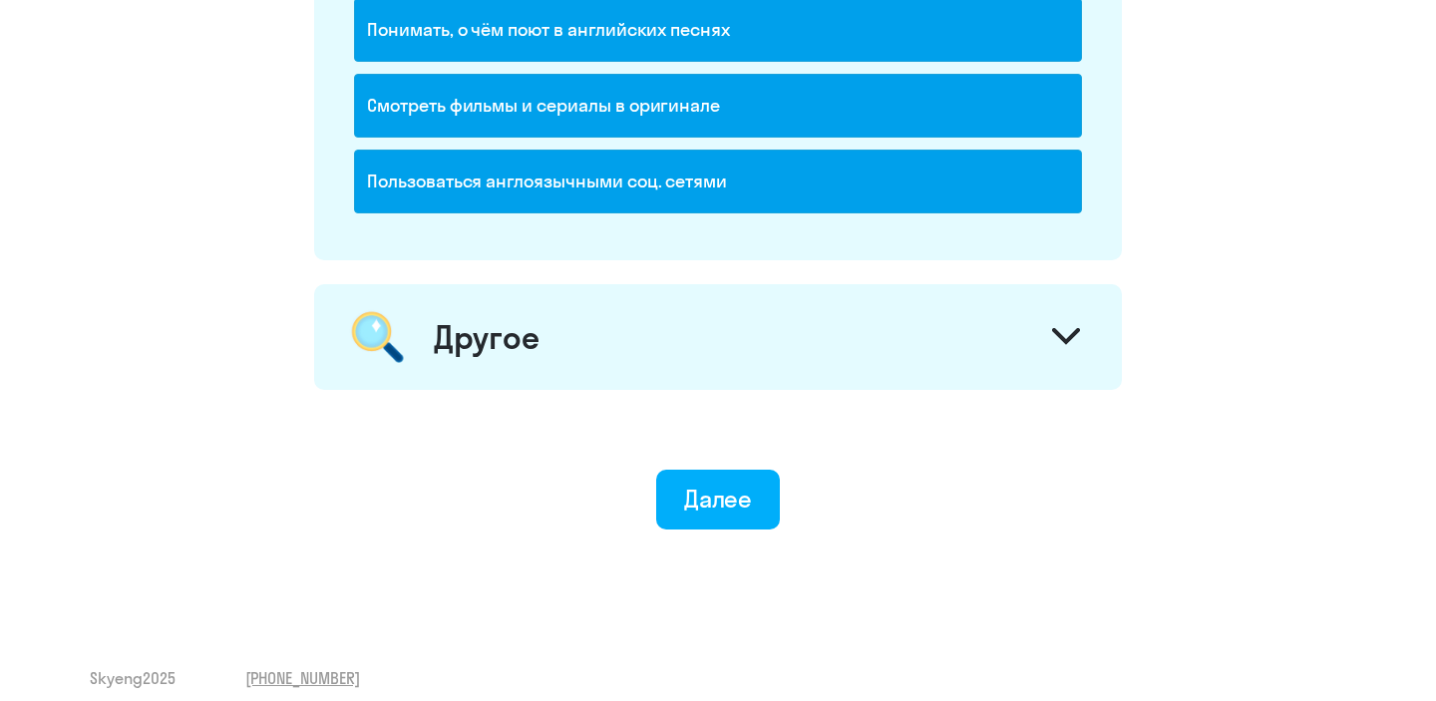
click at [602, 366] on div "Другое" at bounding box center [718, 337] width 808 height 106
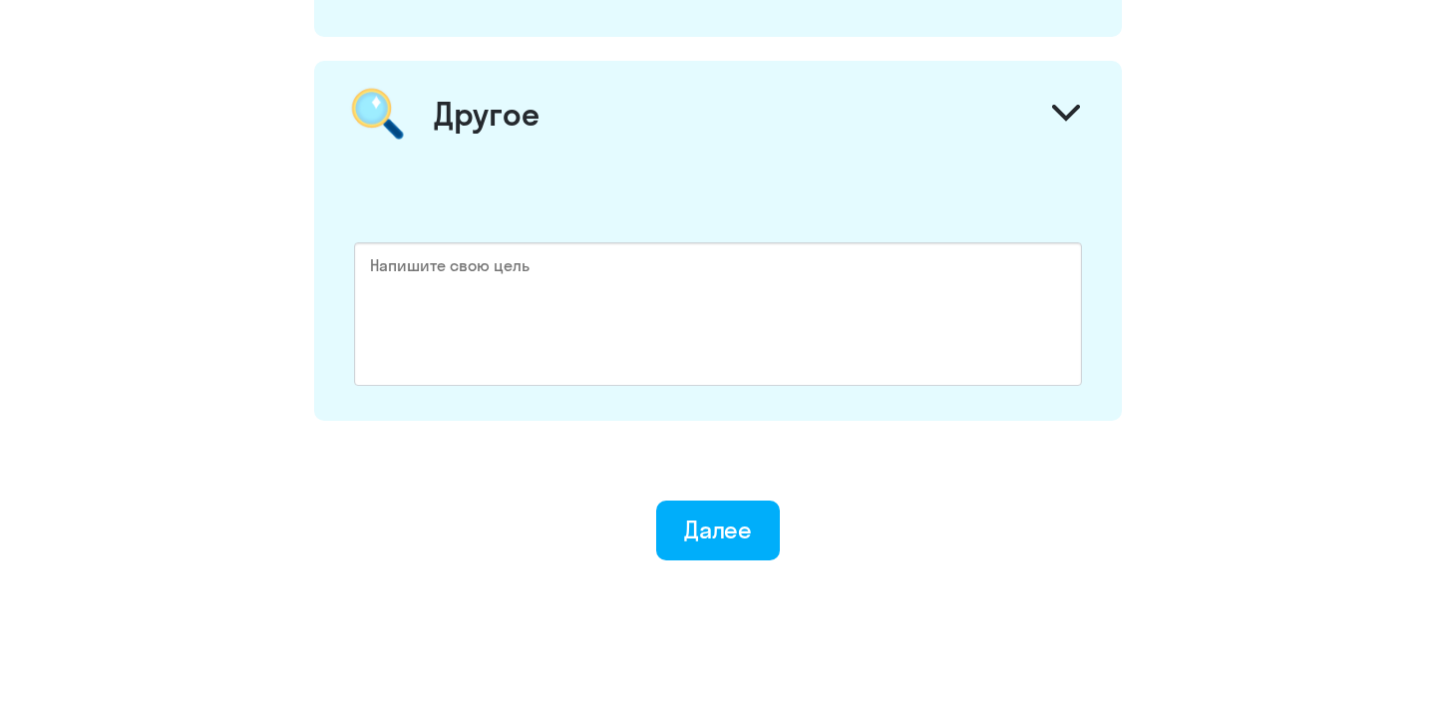
scroll to position [3164, 0]
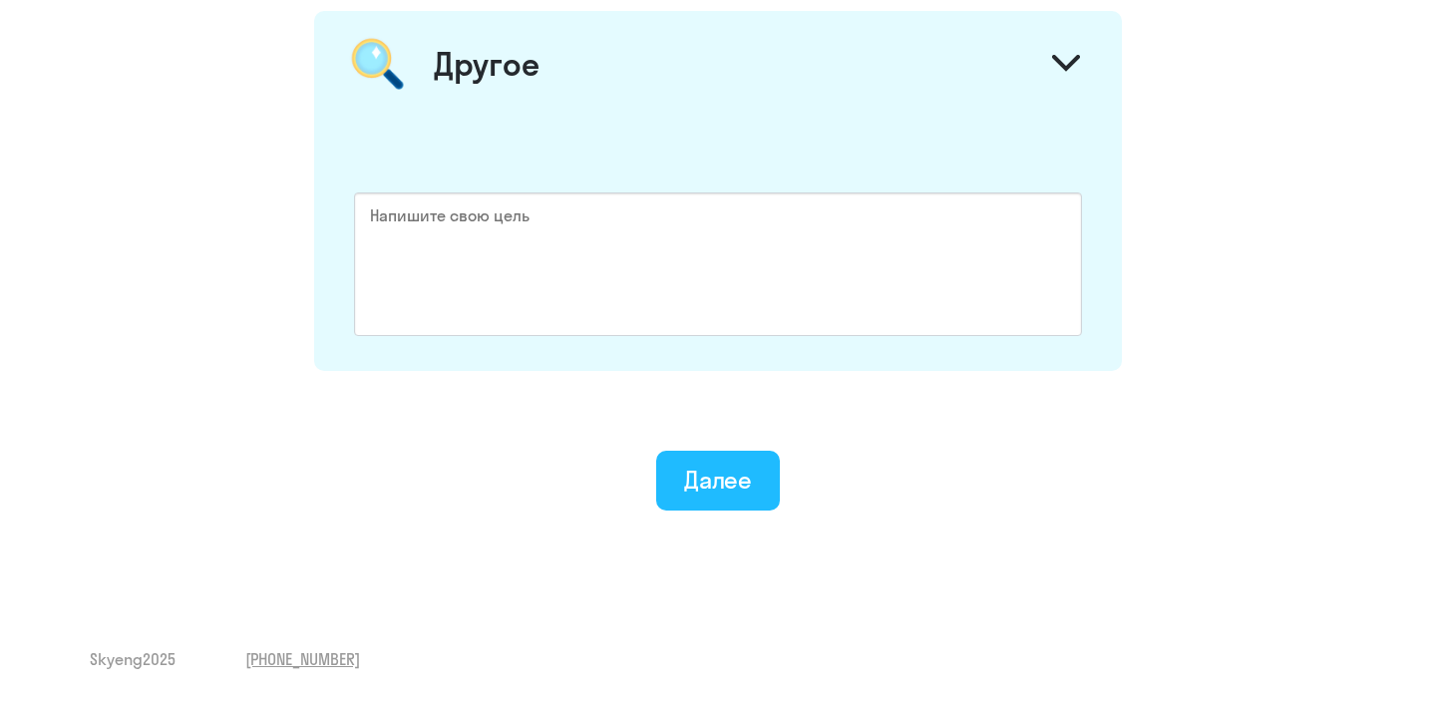
click at [693, 472] on div "Далее" at bounding box center [718, 480] width 69 height 32
